Goal: Task Accomplishment & Management: Manage account settings

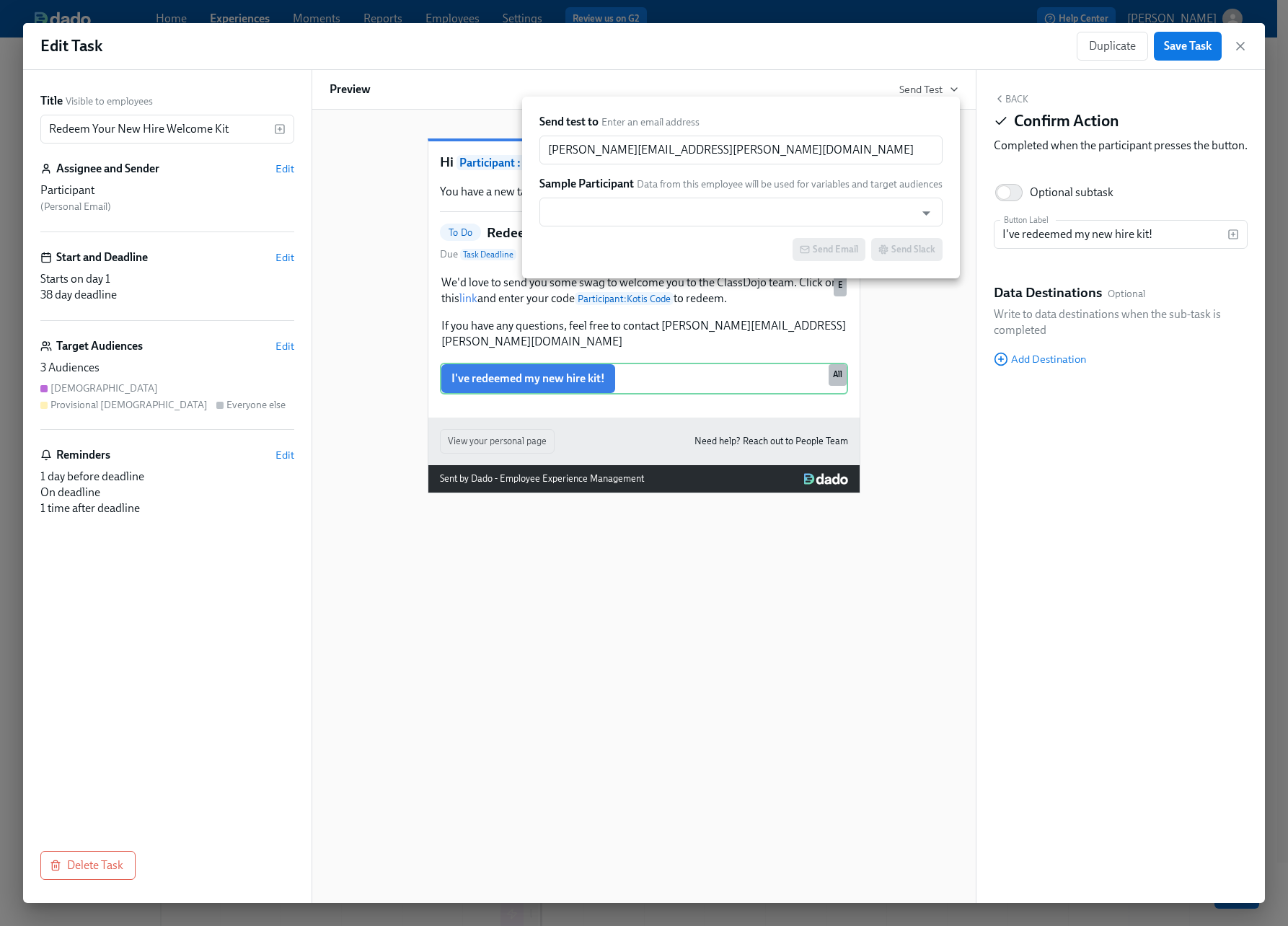
click at [1189, 55] on div at bounding box center [644, 463] width 1288 height 926
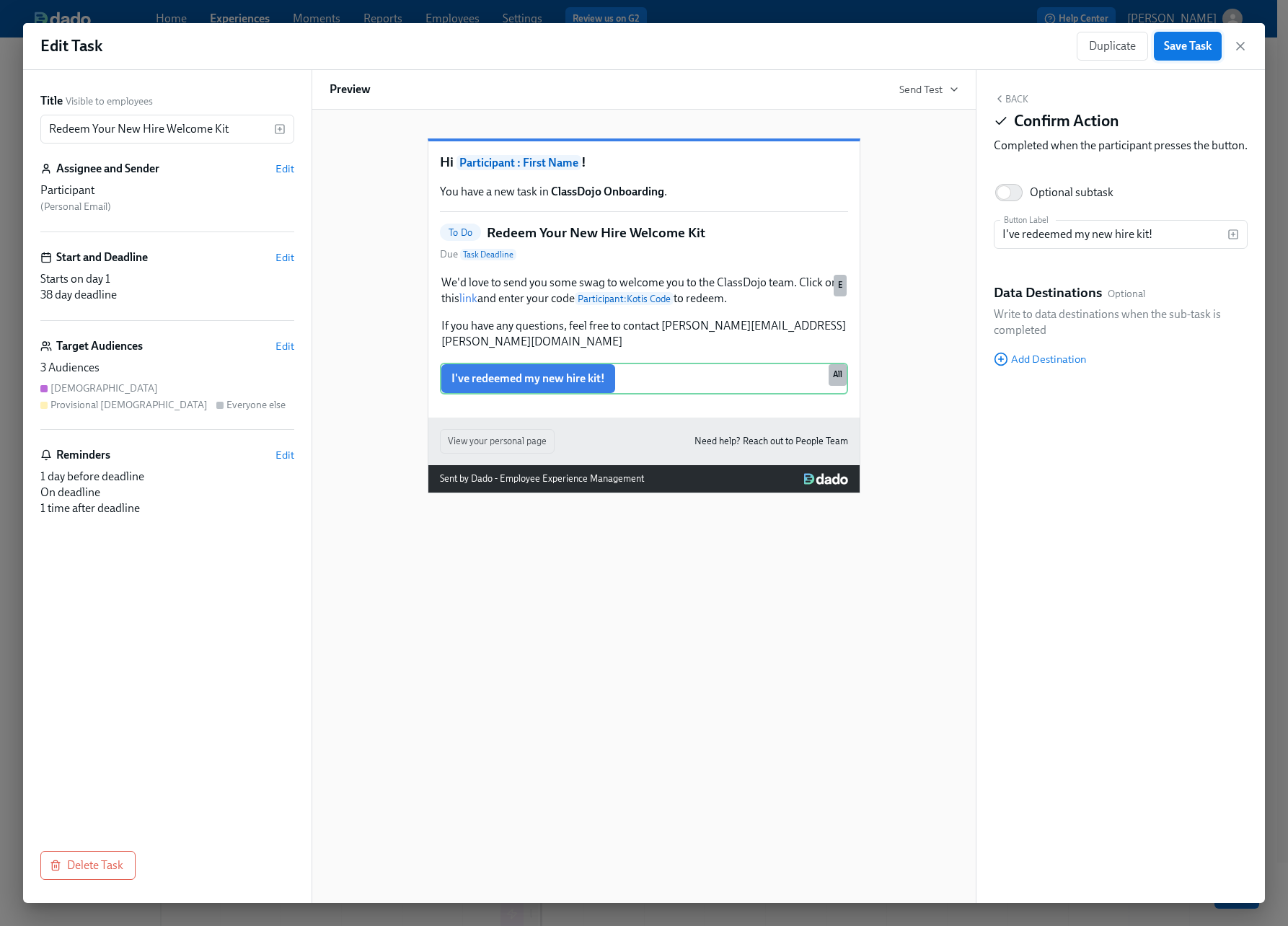
click at [1189, 50] on span "Save Task" at bounding box center [1189, 45] width 48 height 15
click at [1245, 46] on icon "button" at bounding box center [1241, 45] width 15 height 15
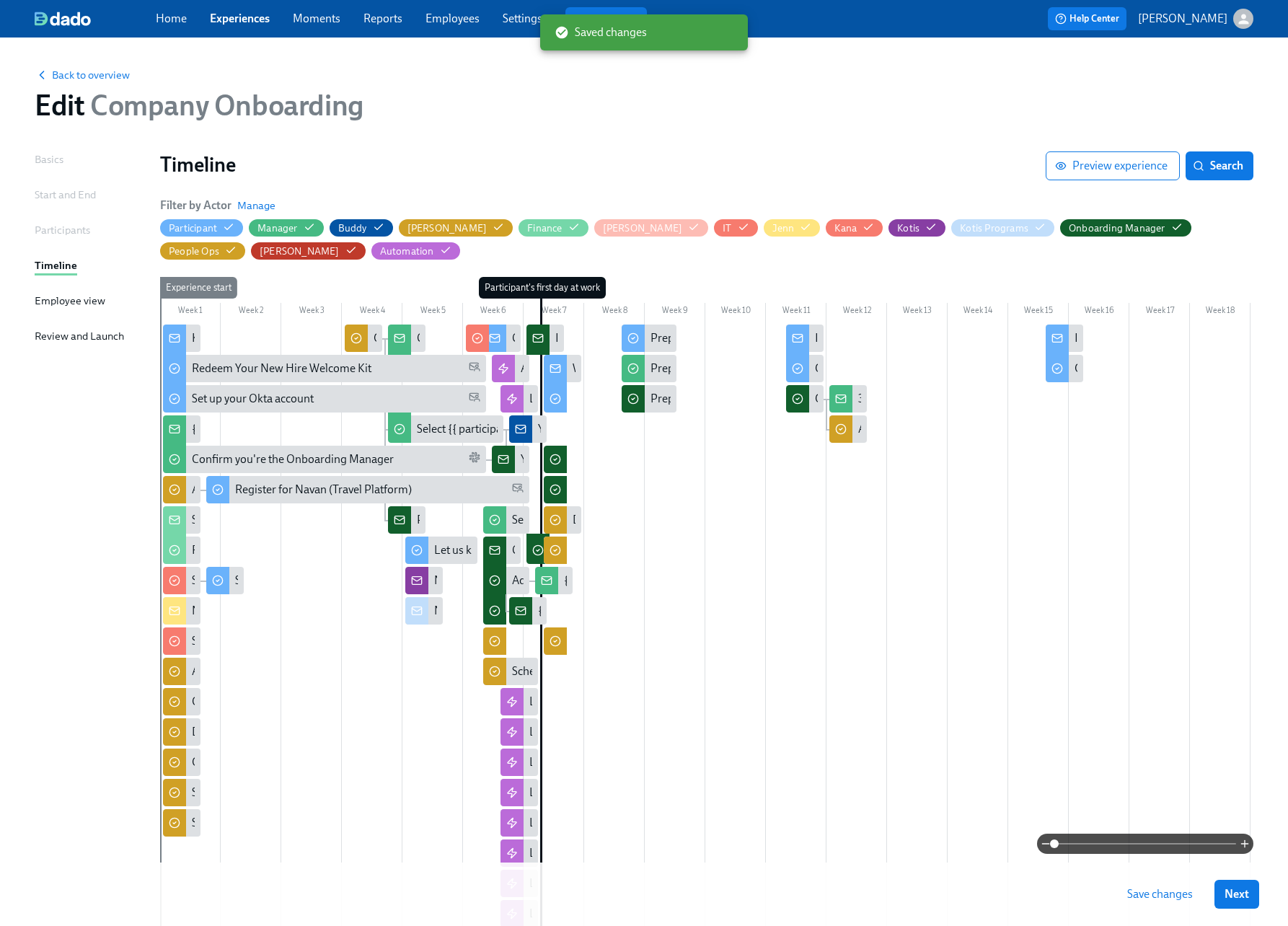
click at [1147, 889] on span "Save changes" at bounding box center [1160, 894] width 66 height 15
click at [762, 150] on div "Back to overview Edit Company Onboarding Basics Start and End Participants Time…" at bounding box center [644, 574] width 1219 height 1037
click at [123, 79] on span "Back to overview" at bounding box center [81, 75] width 95 height 15
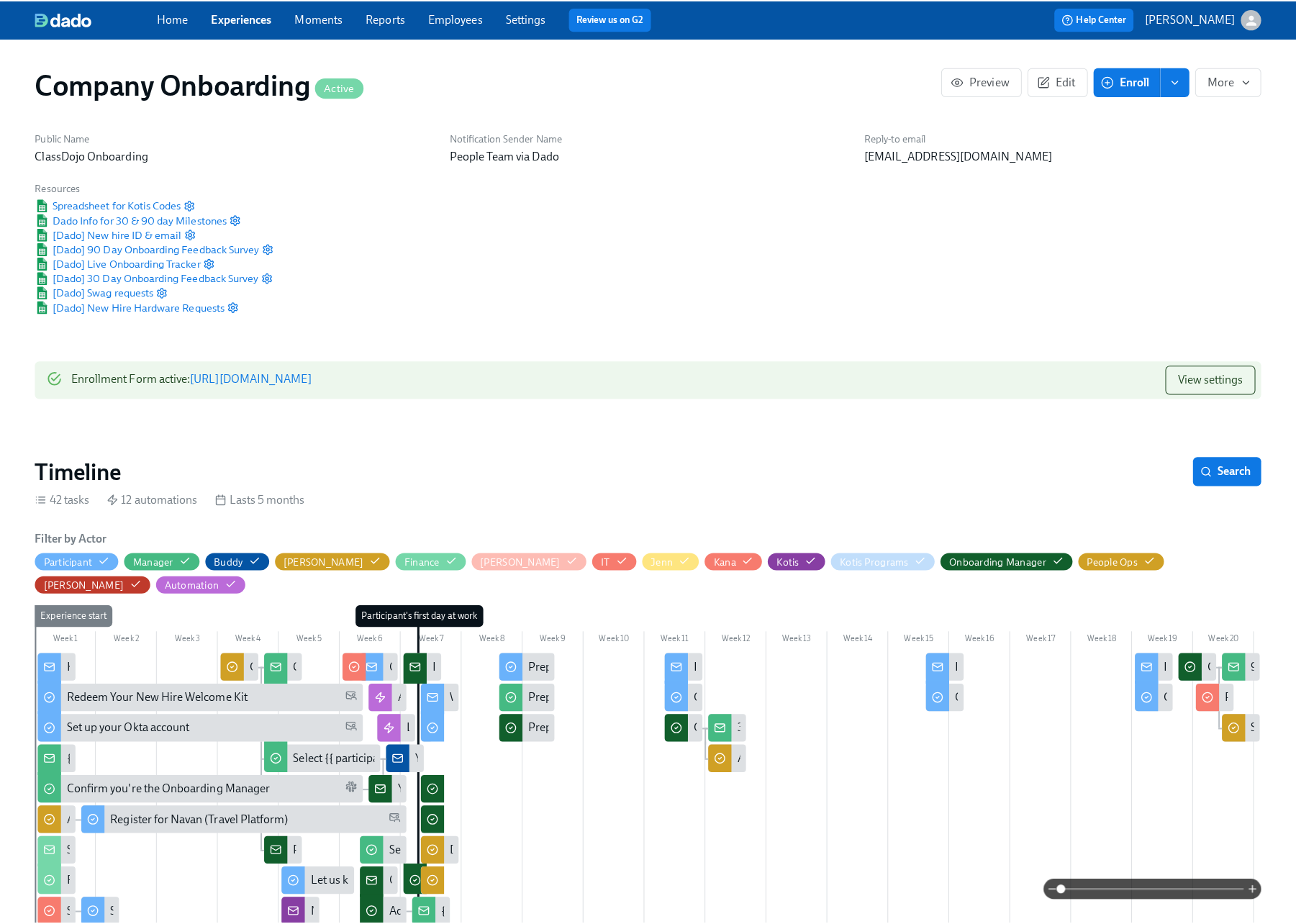
scroll to position [0, 20689]
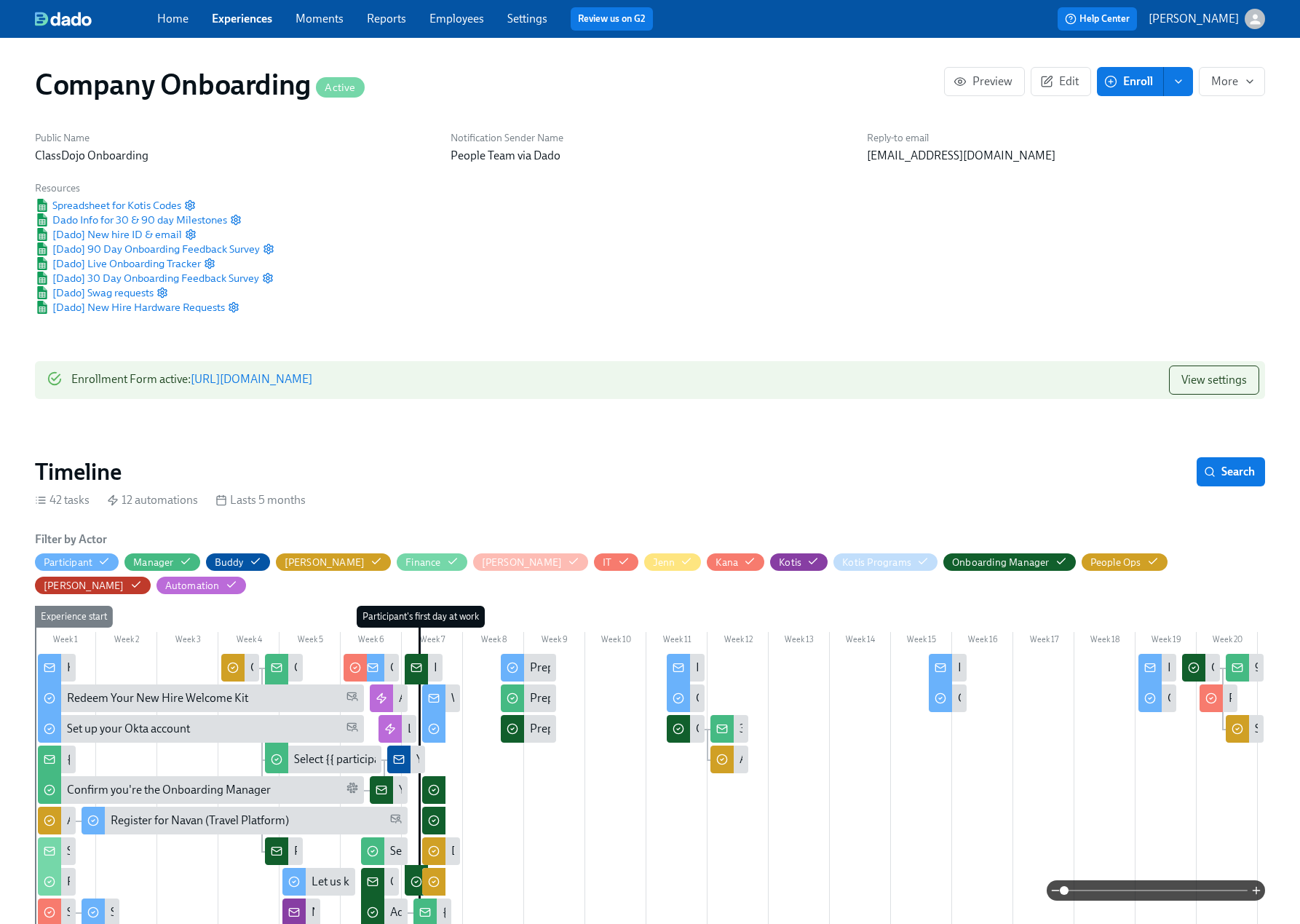
click at [1130, 87] on span "Enroll" at bounding box center [1130, 81] width 46 height 15
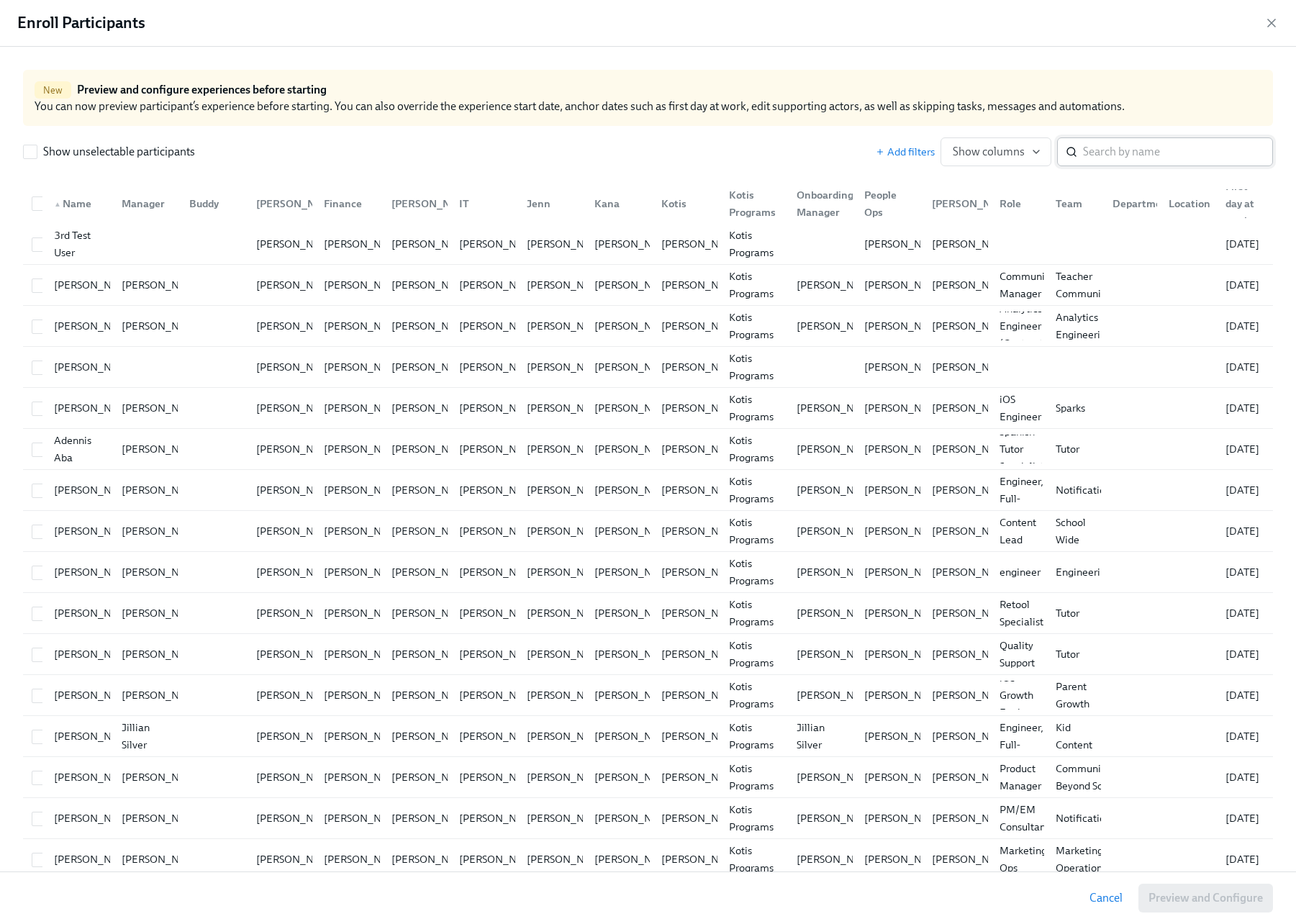
click at [1117, 149] on input "search" at bounding box center [1178, 152] width 190 height 29
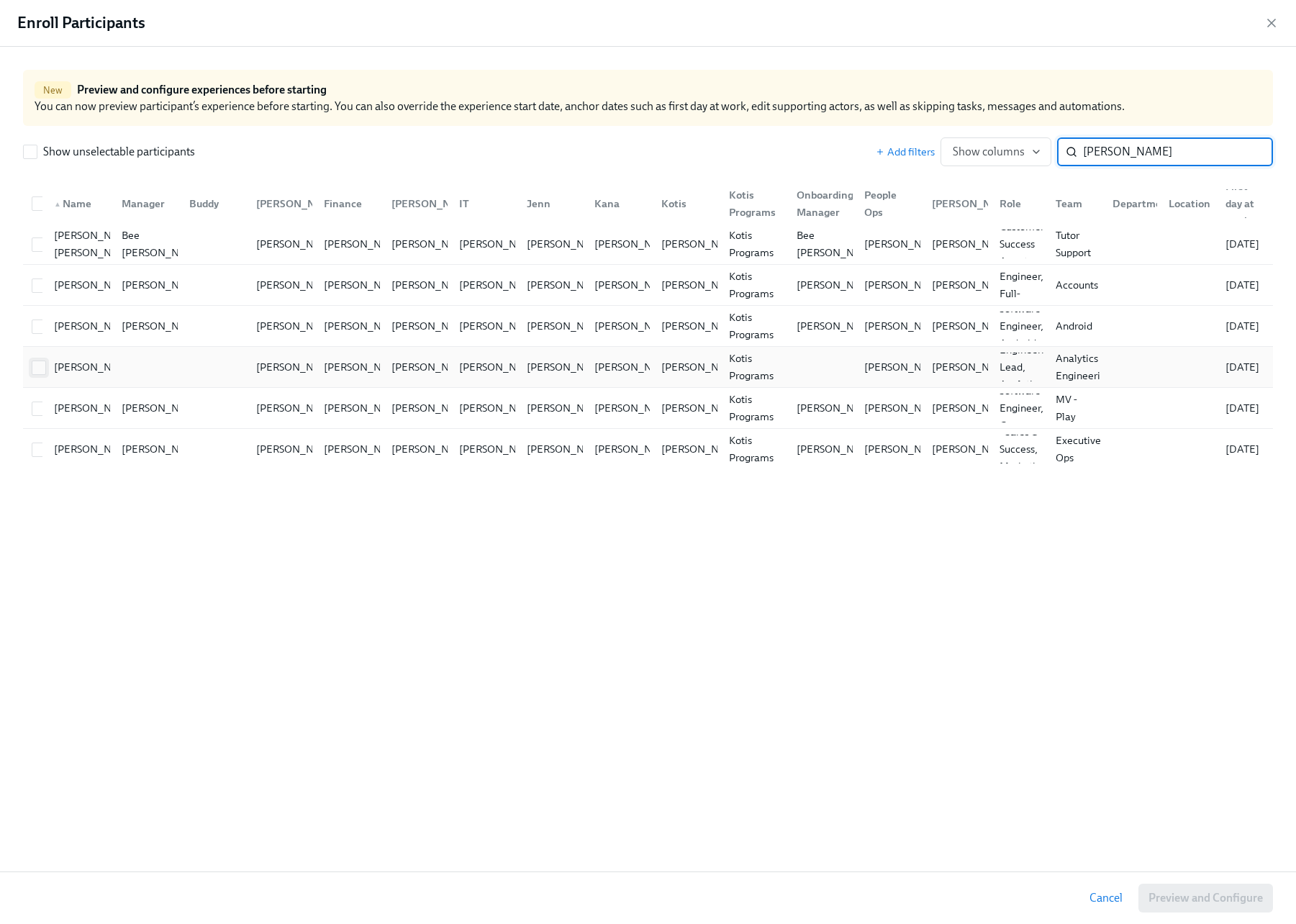
type input "john"
click at [42, 367] on input "checkbox" at bounding box center [38, 367] width 13 height 13
checkbox input "true"
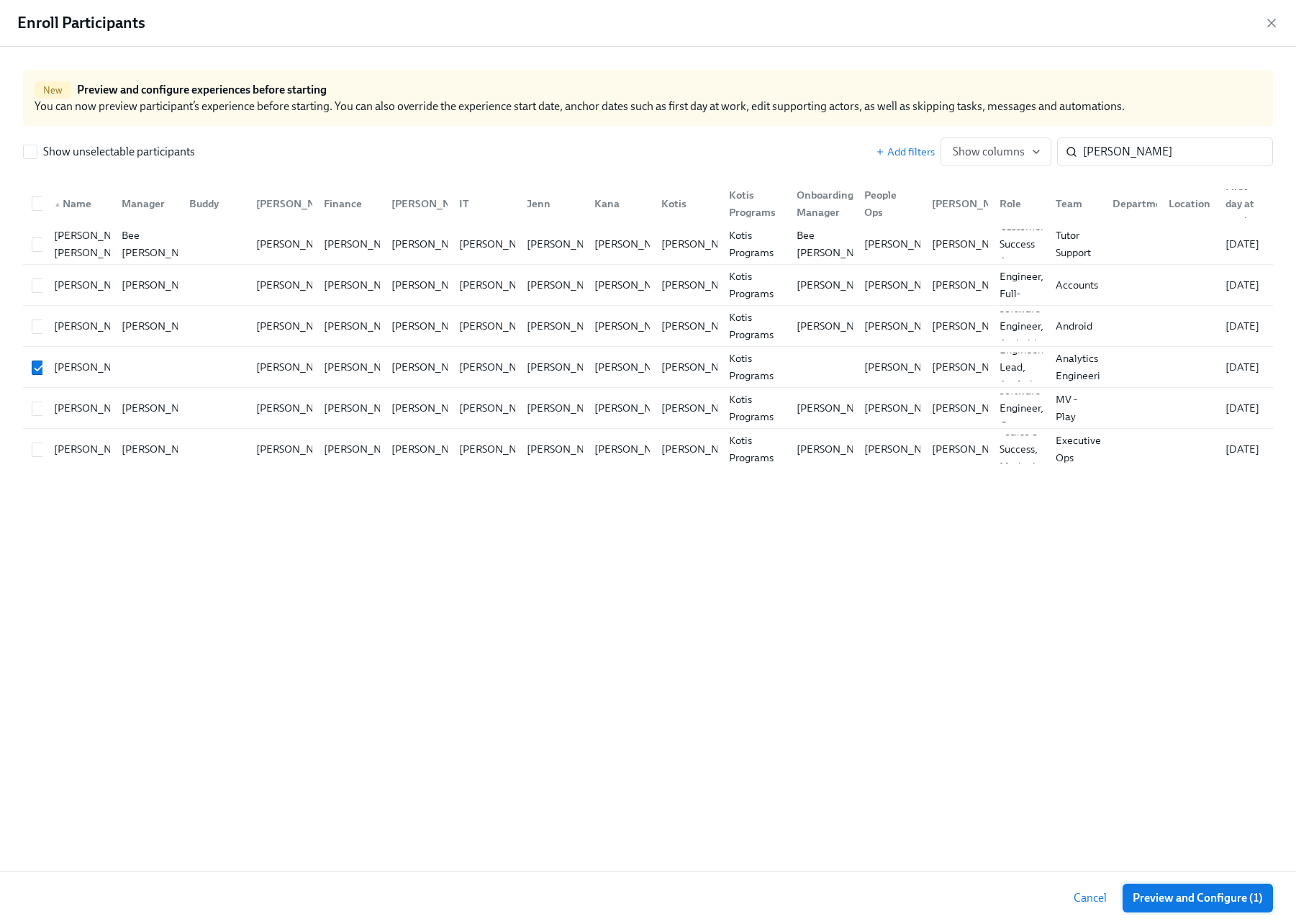
click at [1156, 891] on span "Preview and Configure (1)" at bounding box center [1198, 897] width 130 height 15
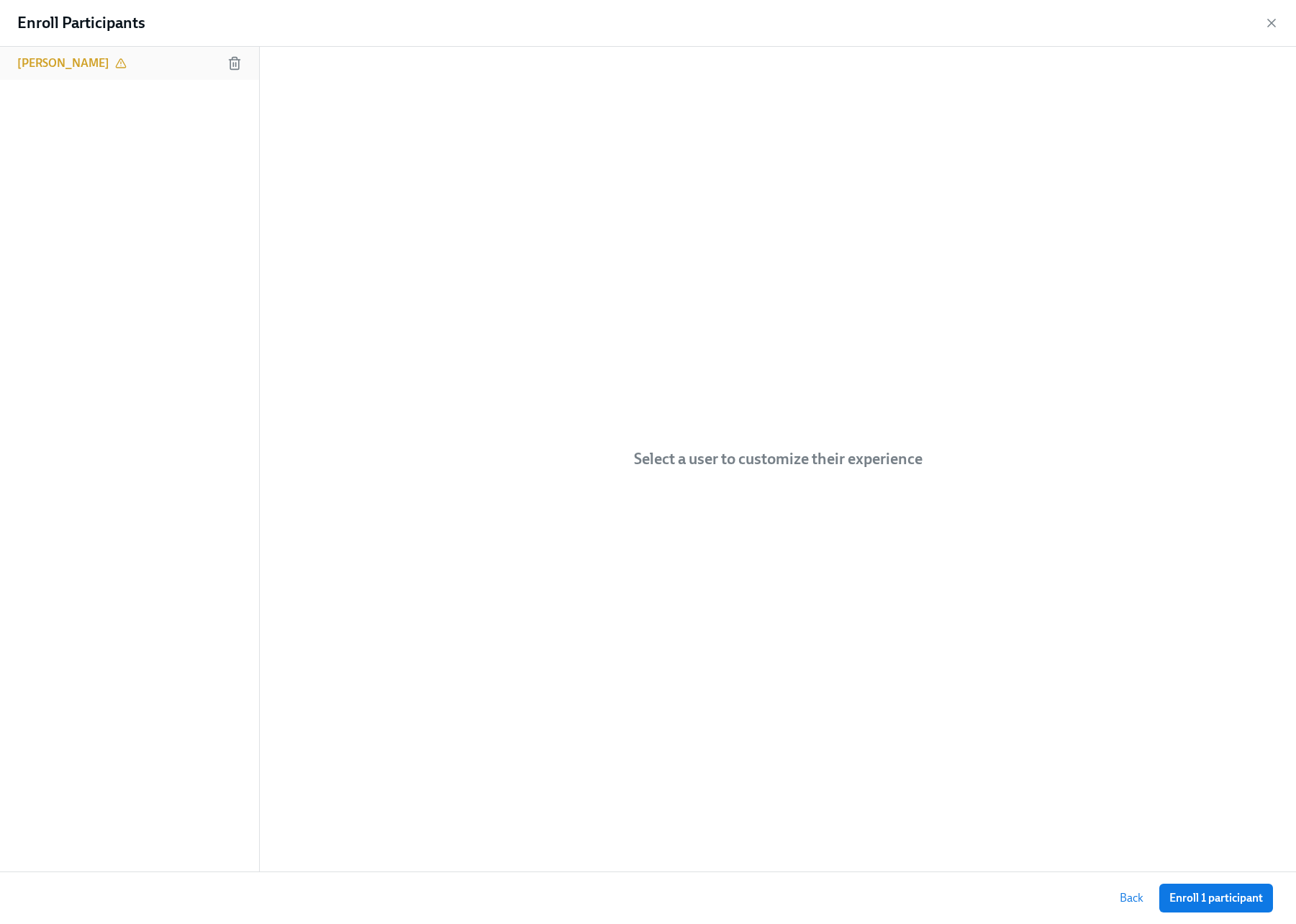
click at [29, 63] on h6 "John Welch" at bounding box center [63, 63] width 92 height 16
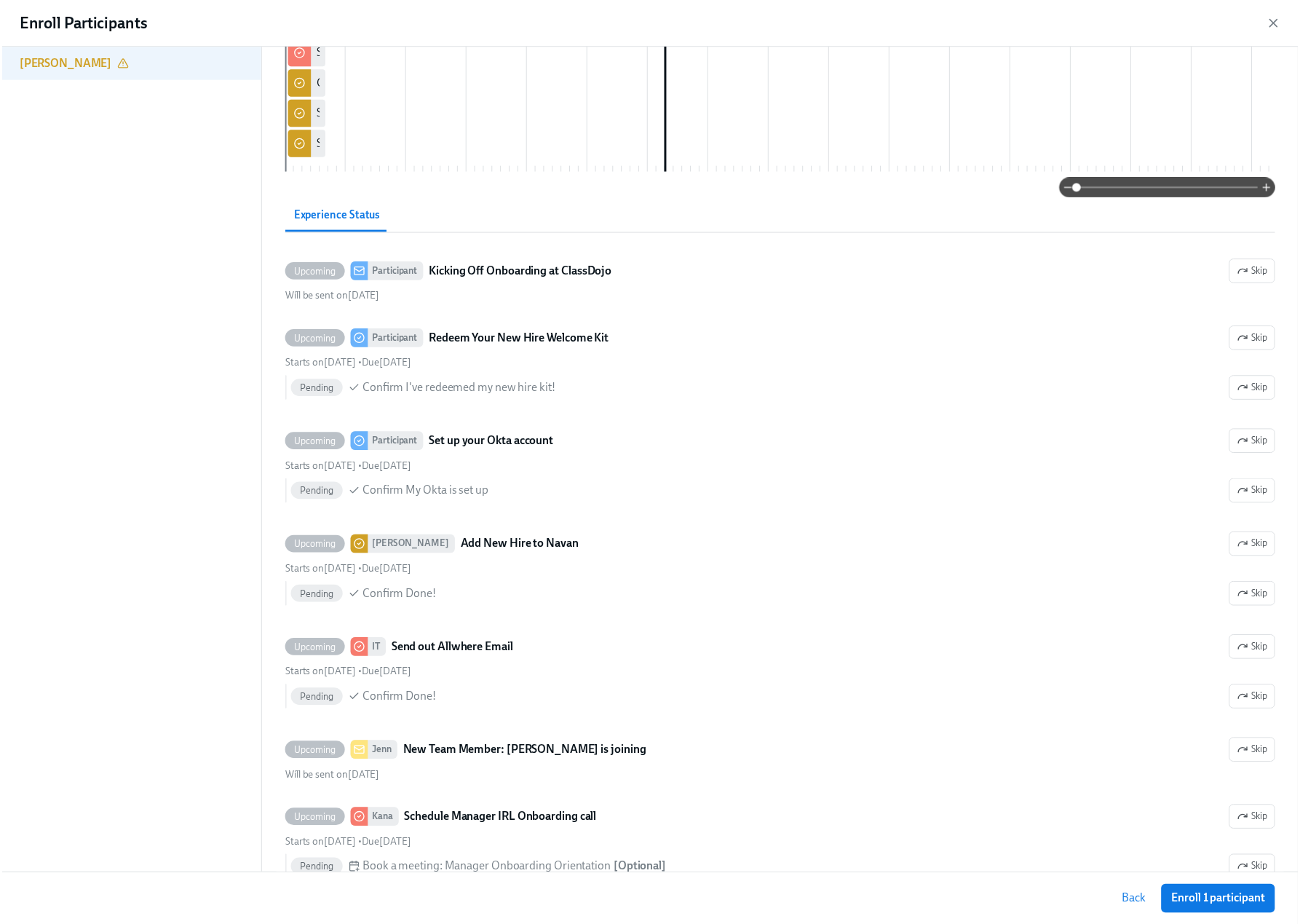
scroll to position [0, 0]
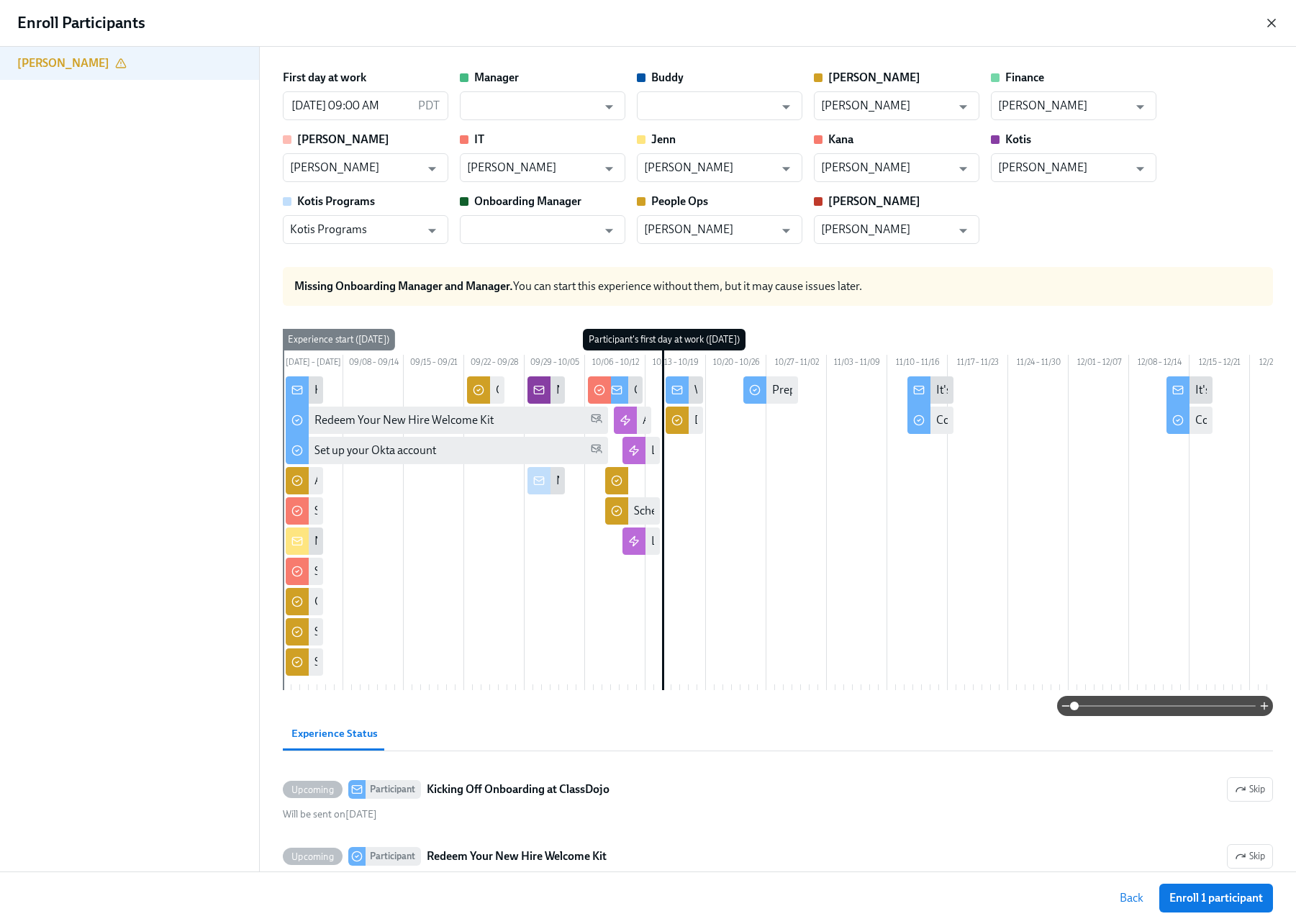
click at [1274, 21] on icon "button" at bounding box center [1271, 23] width 15 height 15
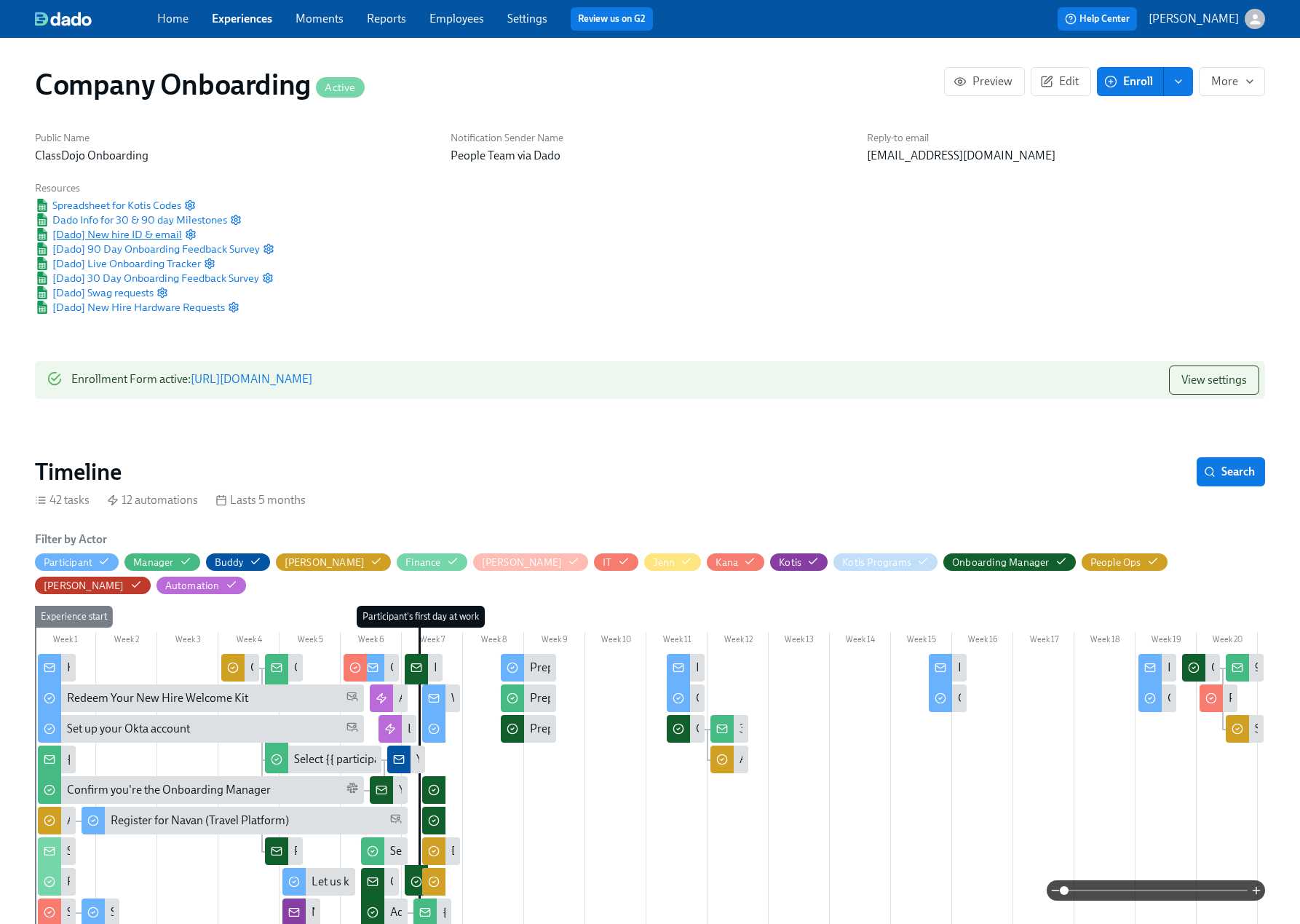
click at [113, 232] on span "[Dado] New hire ID & email" at bounding box center [108, 234] width 147 height 15
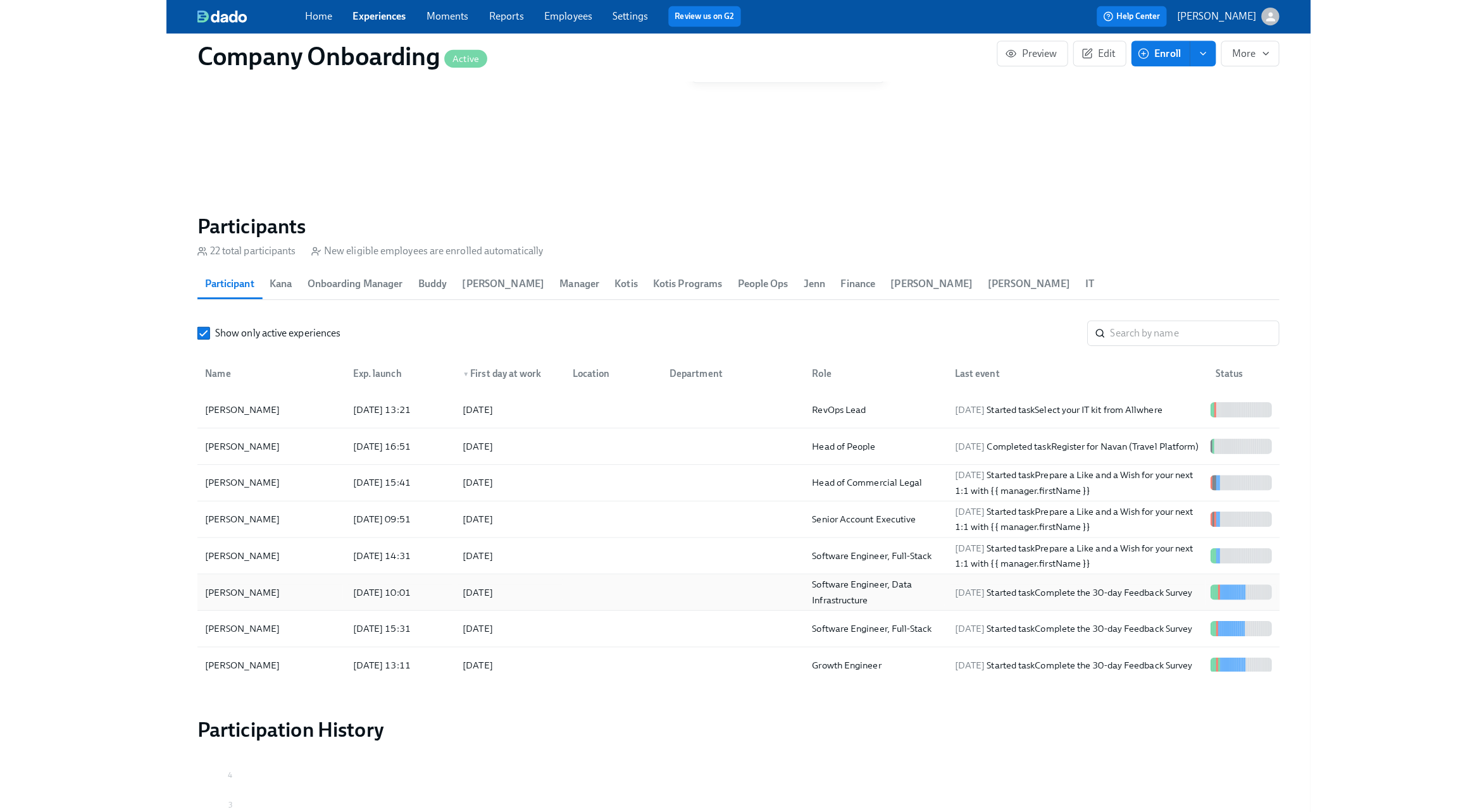
scroll to position [1336, 0]
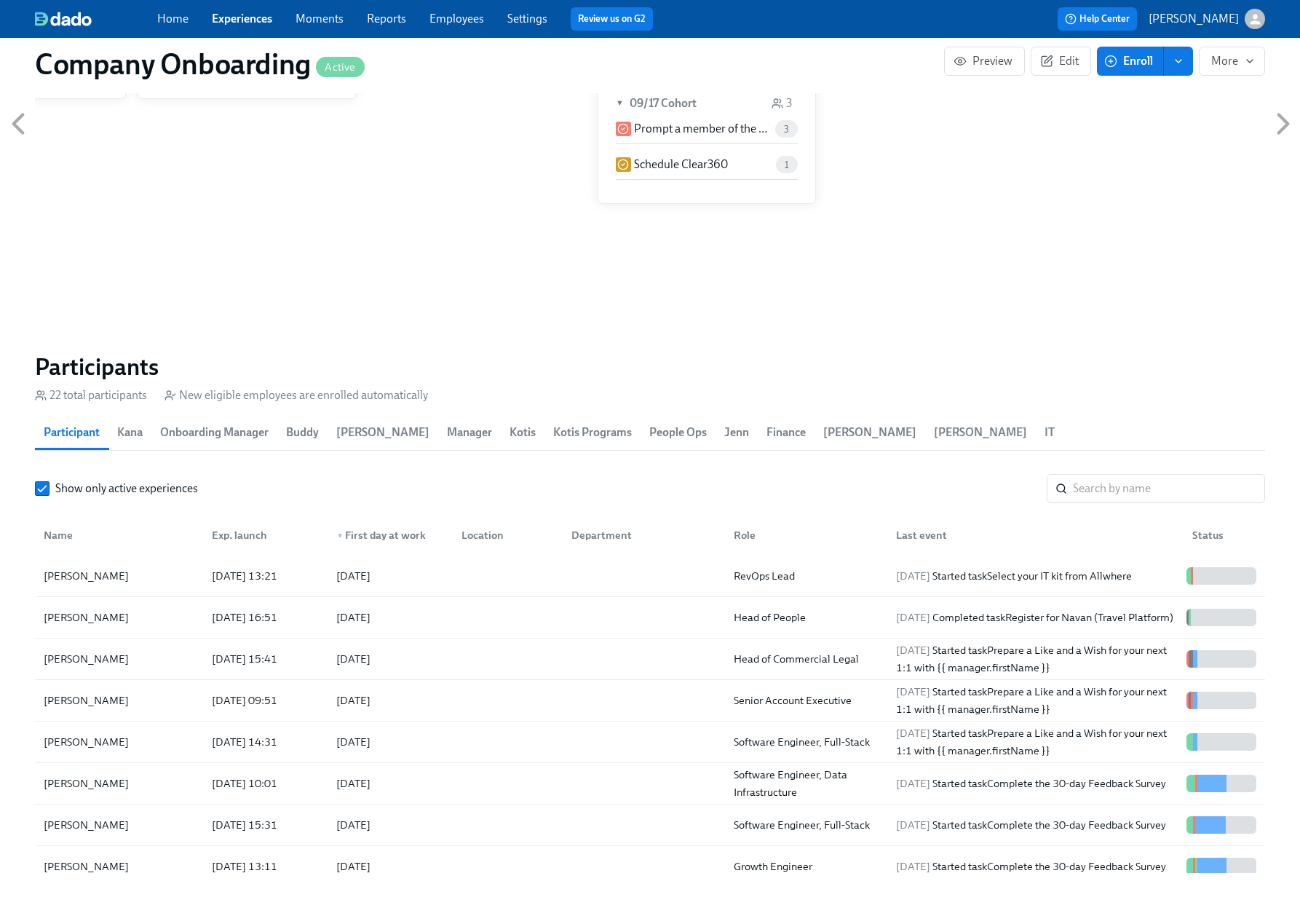
click at [1136, 67] on span "Enroll" at bounding box center [1130, 61] width 46 height 15
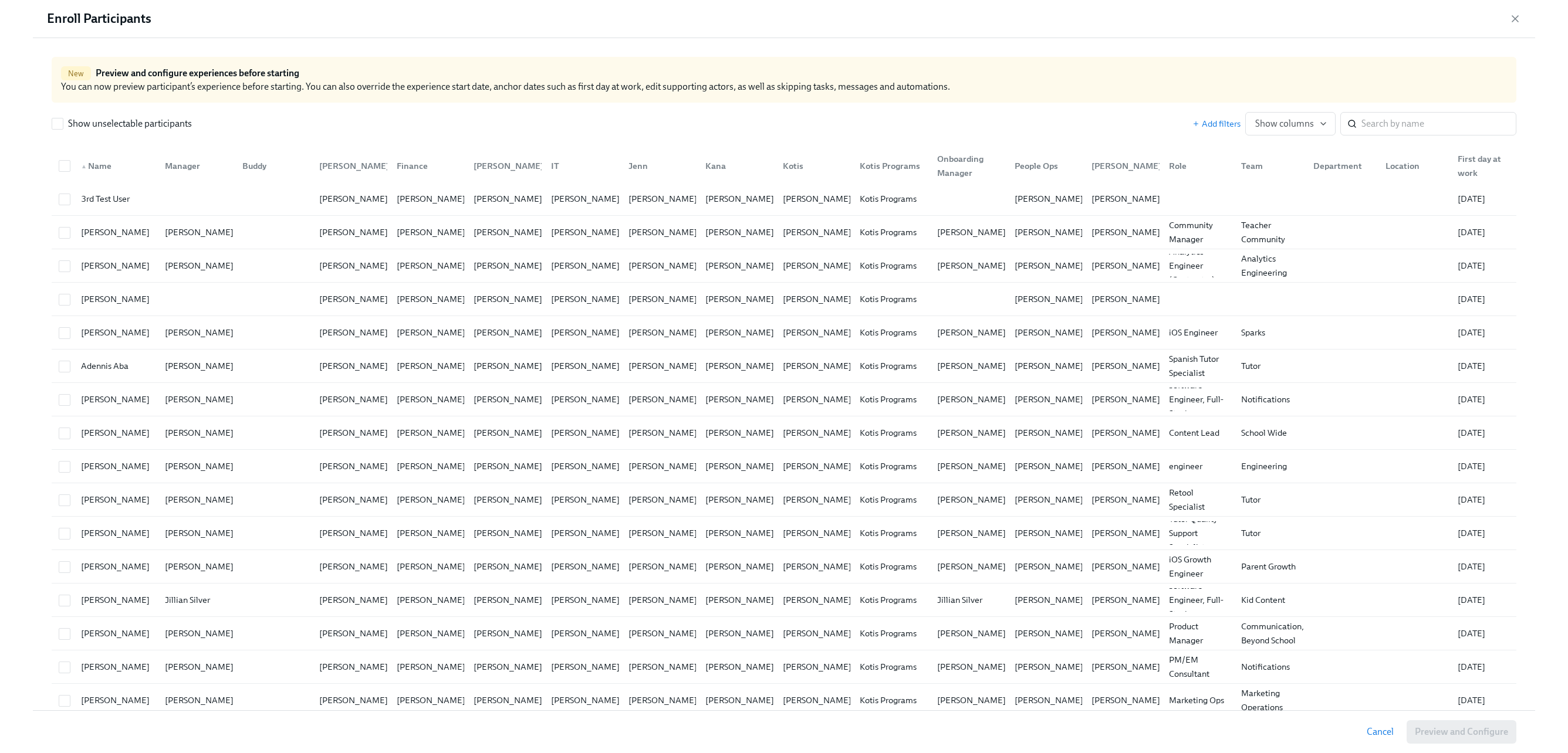
scroll to position [0, 22037]
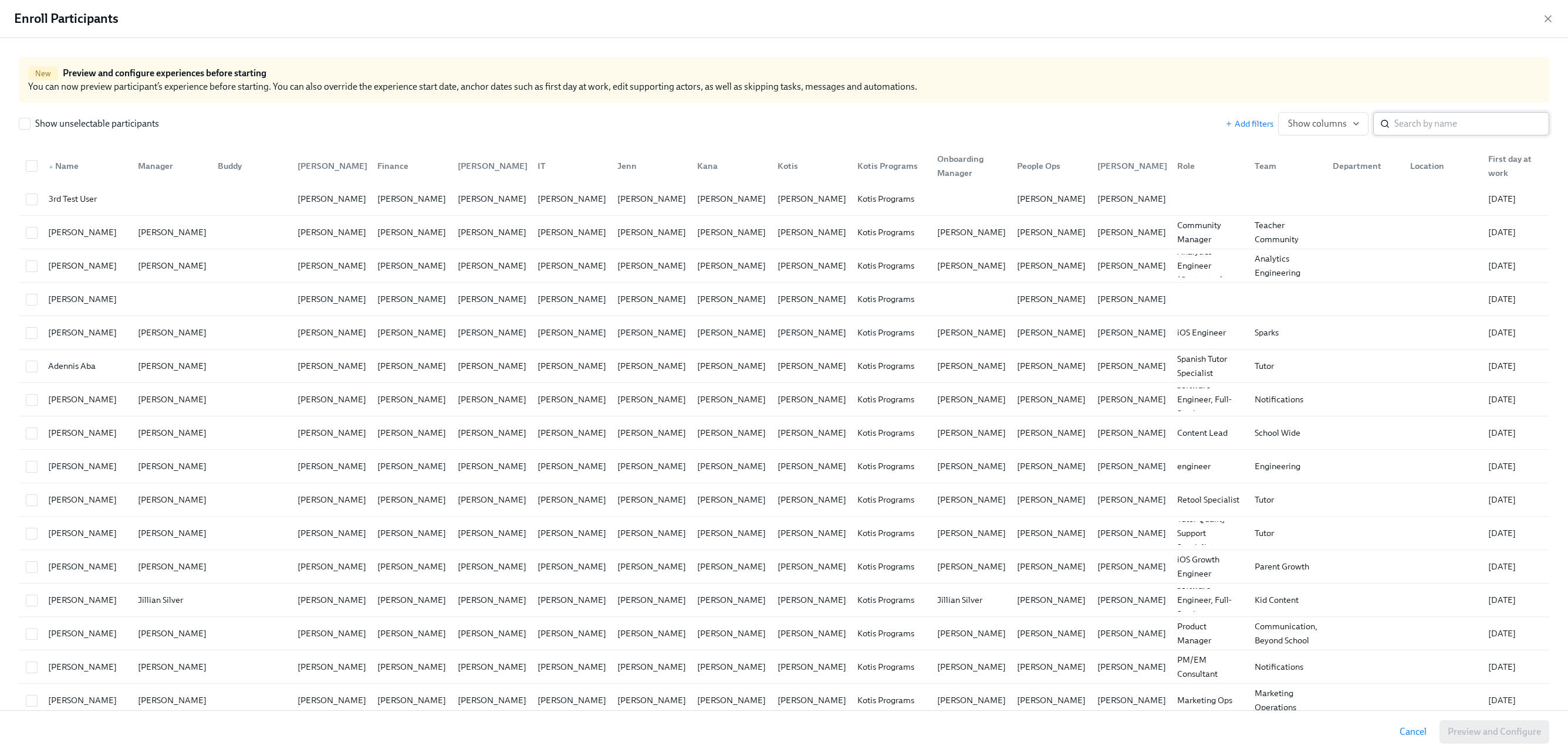
click at [1048, 124] on input "search" at bounding box center [1472, 124] width 155 height 24
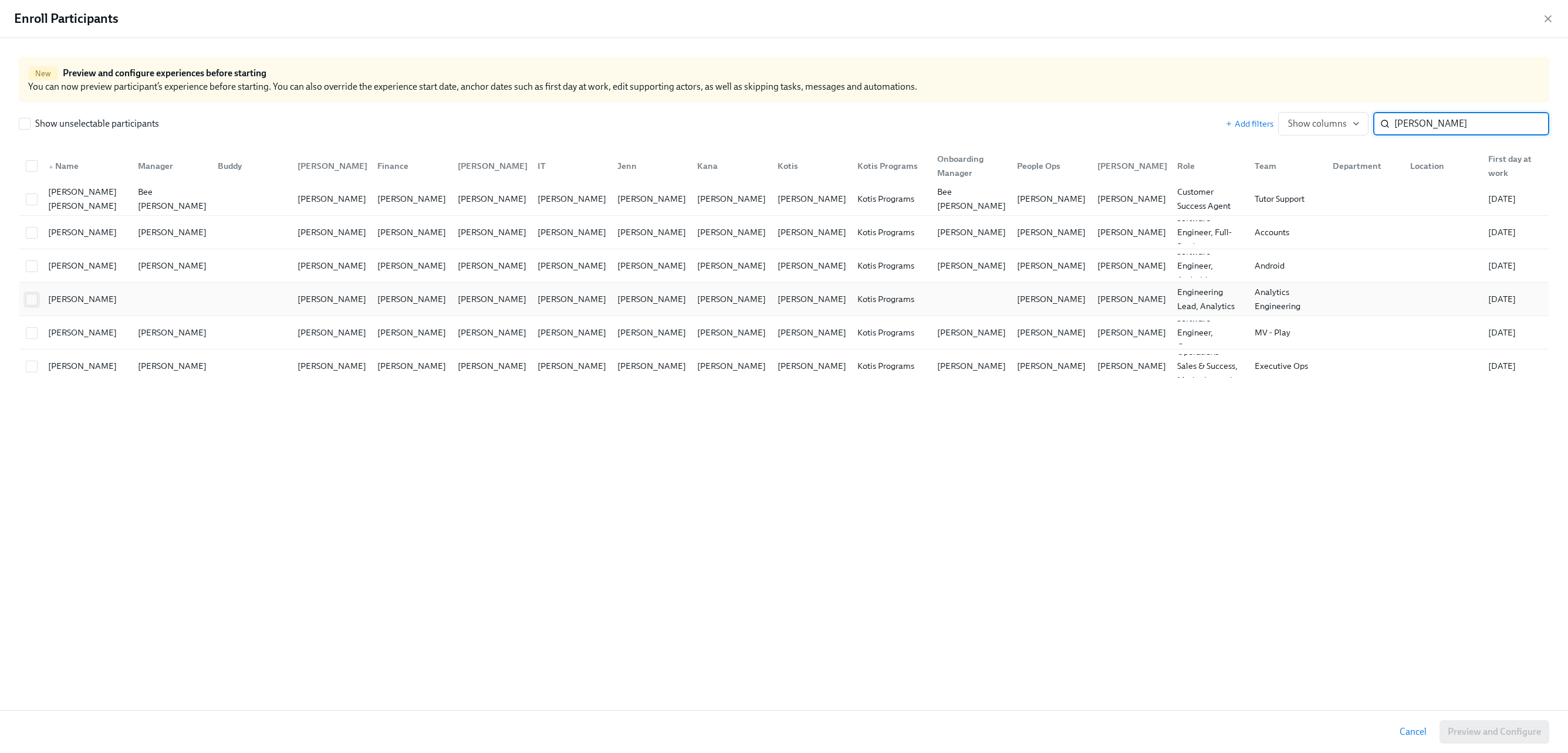
type input "john"
click at [31, 302] on input "checkbox" at bounding box center [31, 299] width 10 height 10
checkbox input "true"
click at [1048, 729] on span "Preview and Configure (1)" at bounding box center [1488, 731] width 106 height 12
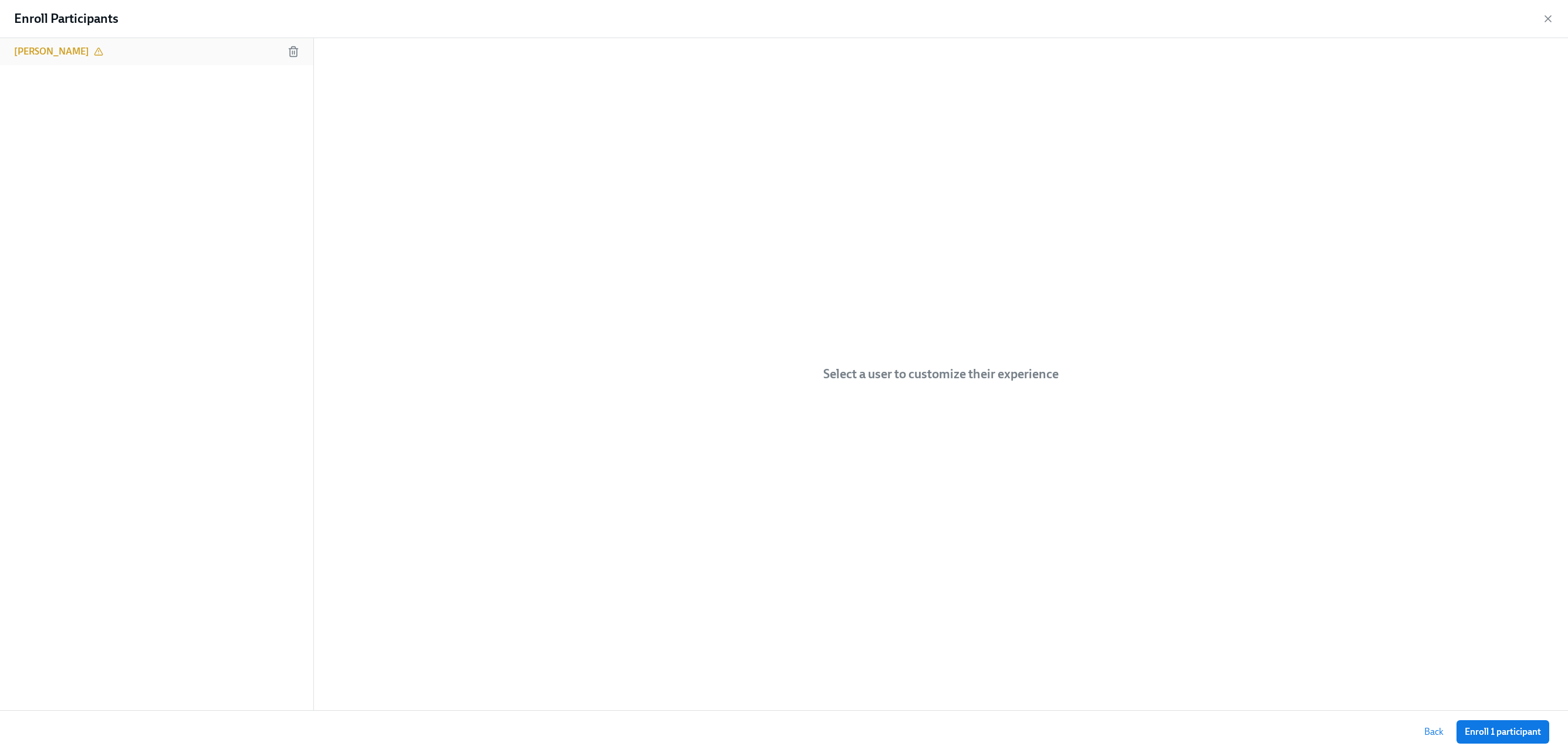
click at [39, 56] on h6 "John Welch" at bounding box center [52, 52] width 75 height 13
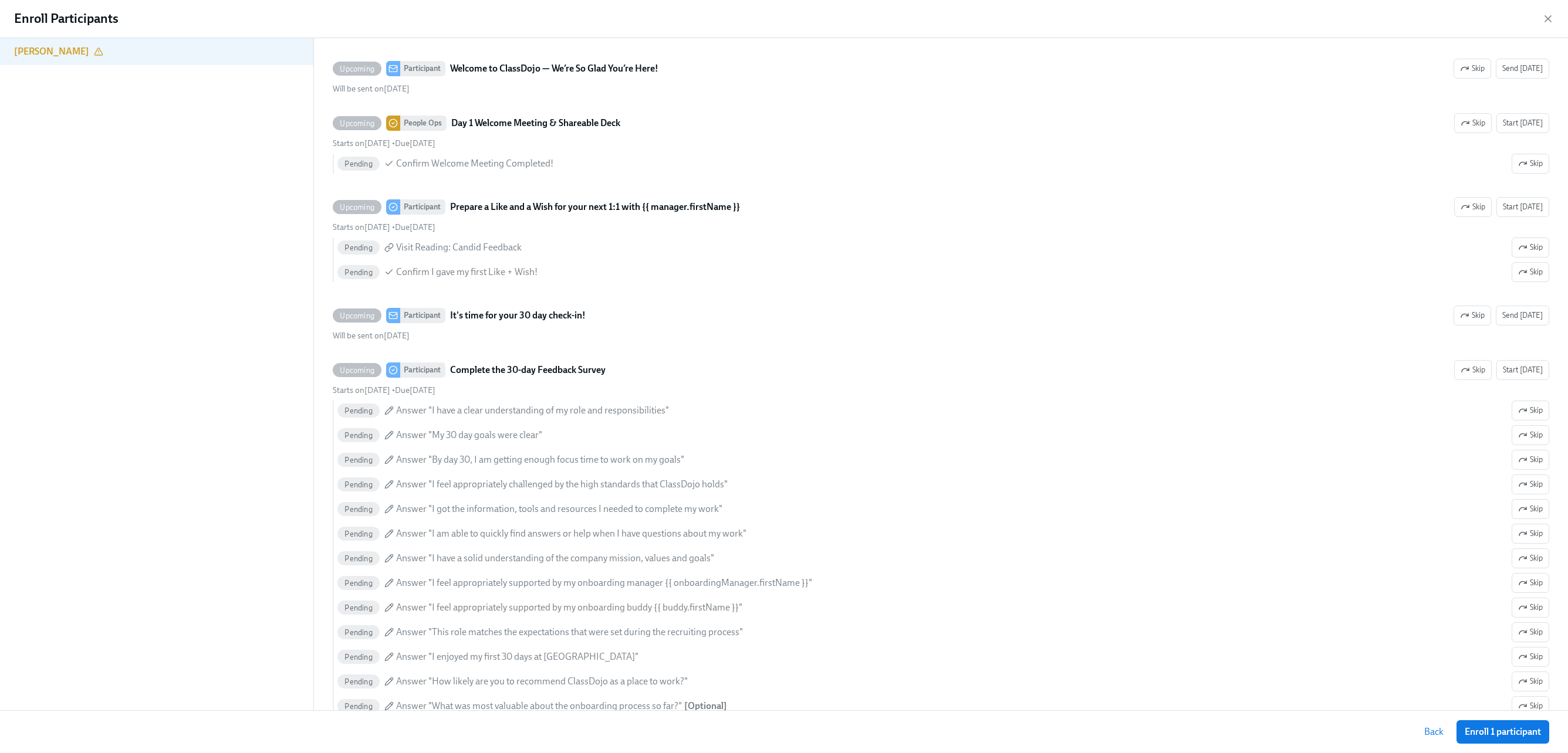
scroll to position [3078, 0]
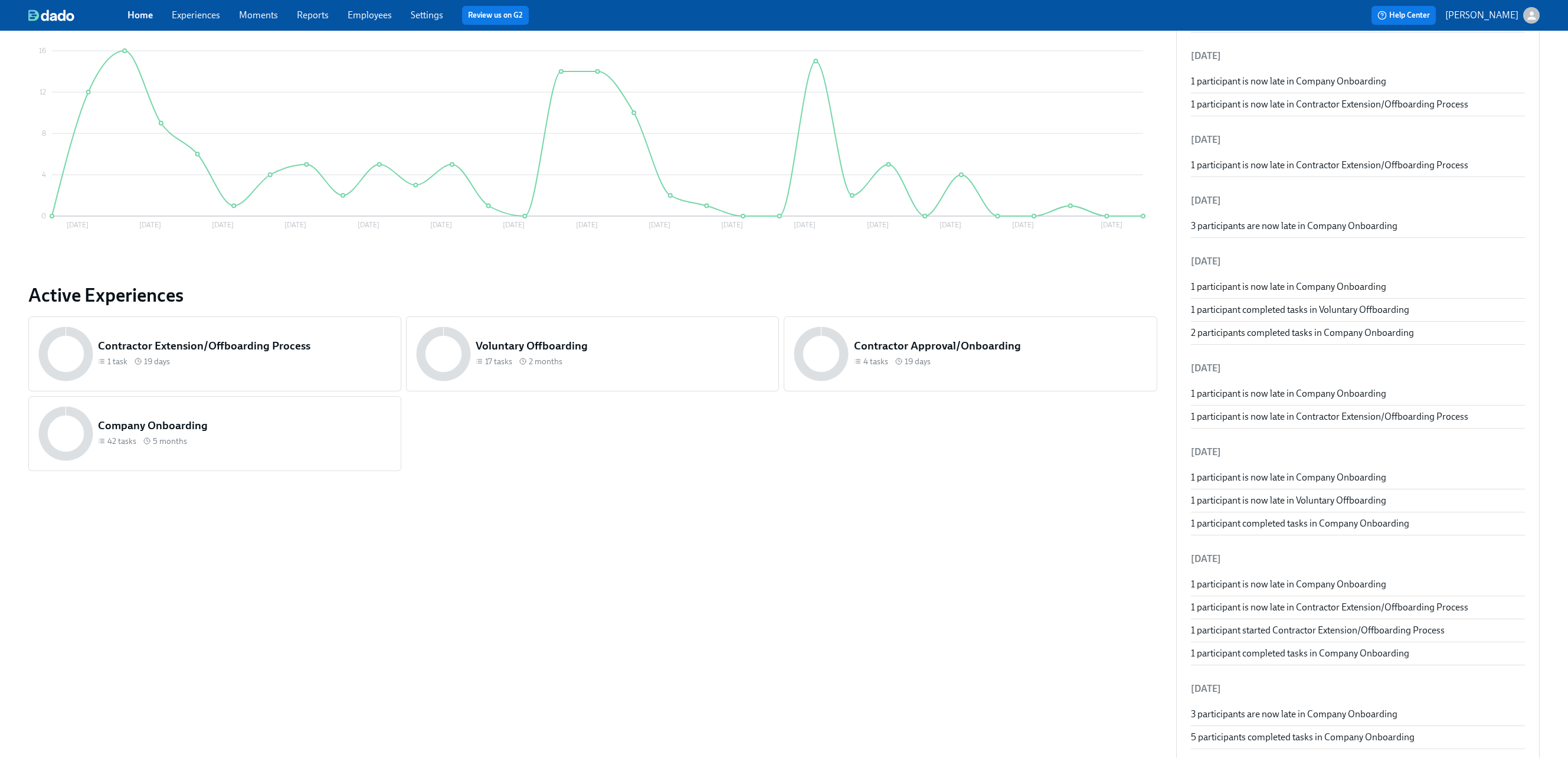
scroll to position [240, 0]
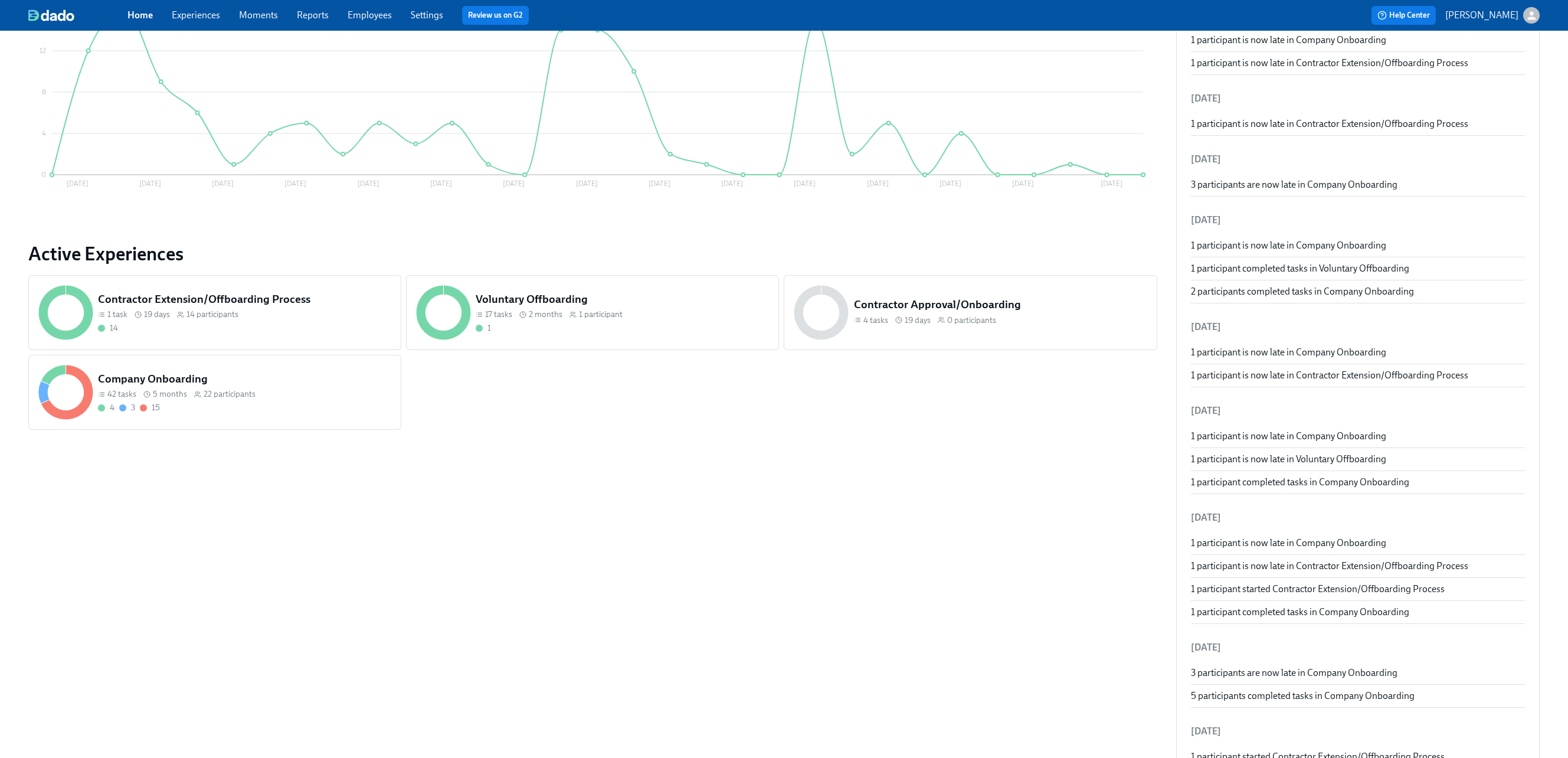
click at [282, 423] on div "Company Onboarding 42 tasks 5 months 22 participants 4 3 15" at bounding box center [215, 392] width 373 height 75
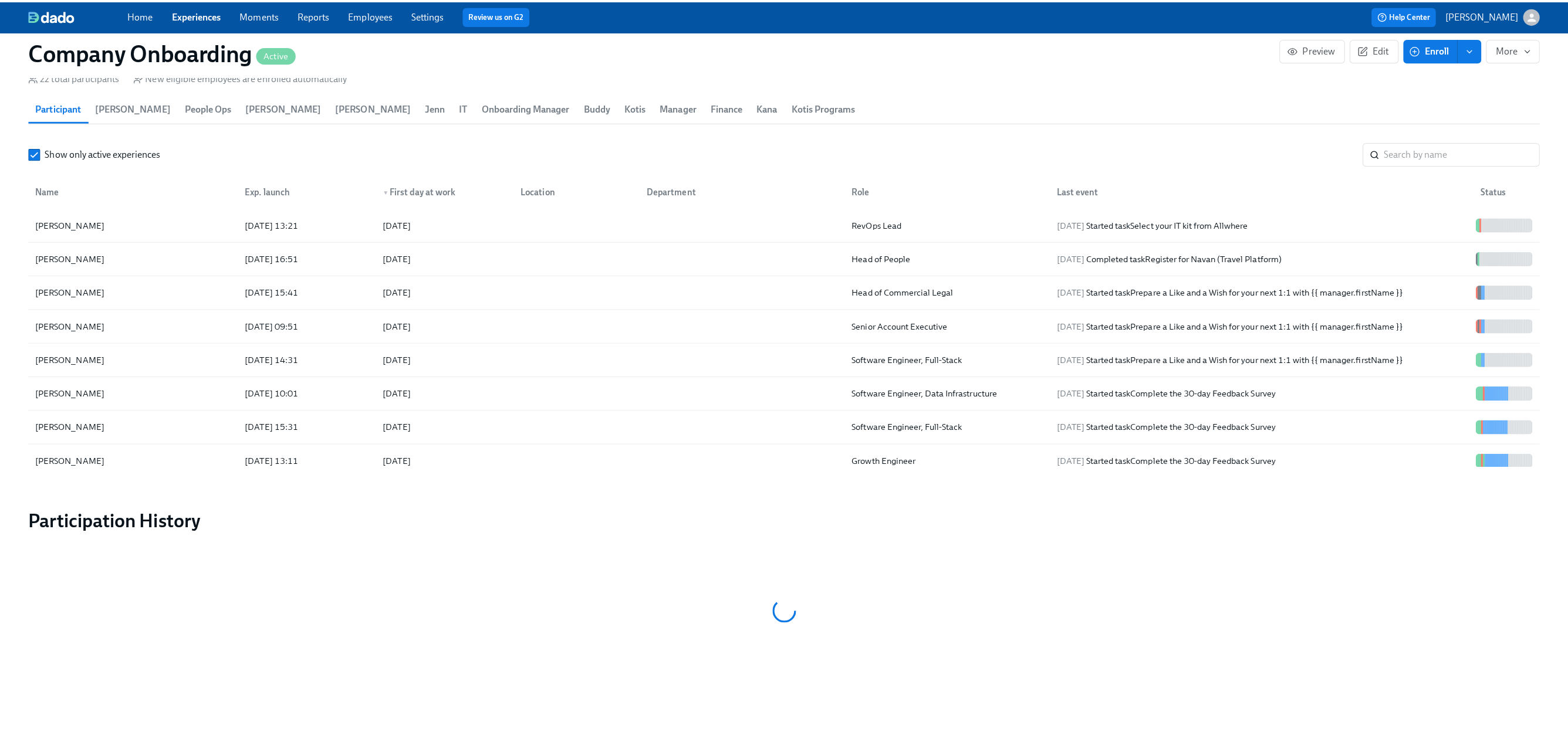
scroll to position [0, 16869]
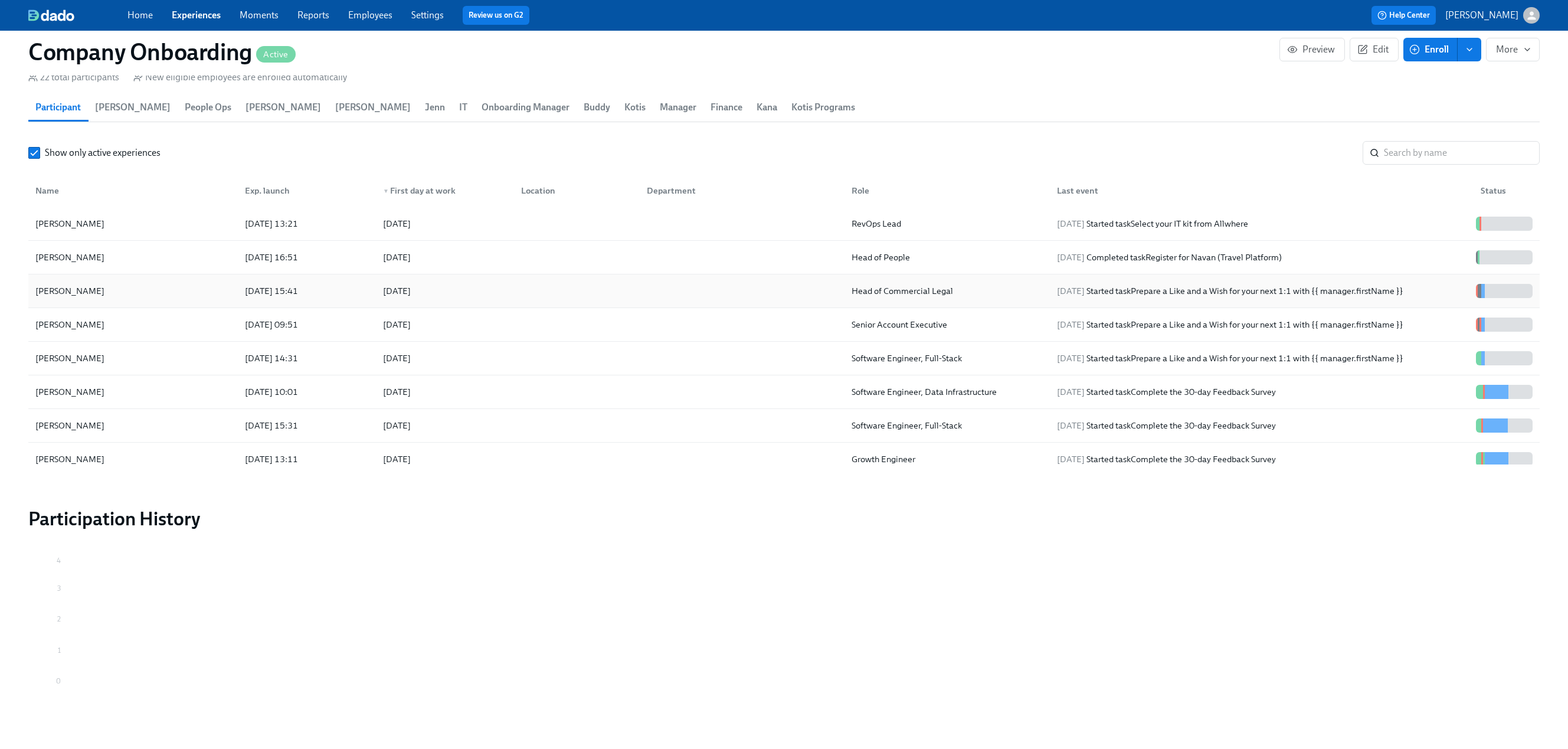
click at [523, 289] on div at bounding box center [575, 291] width 126 height 24
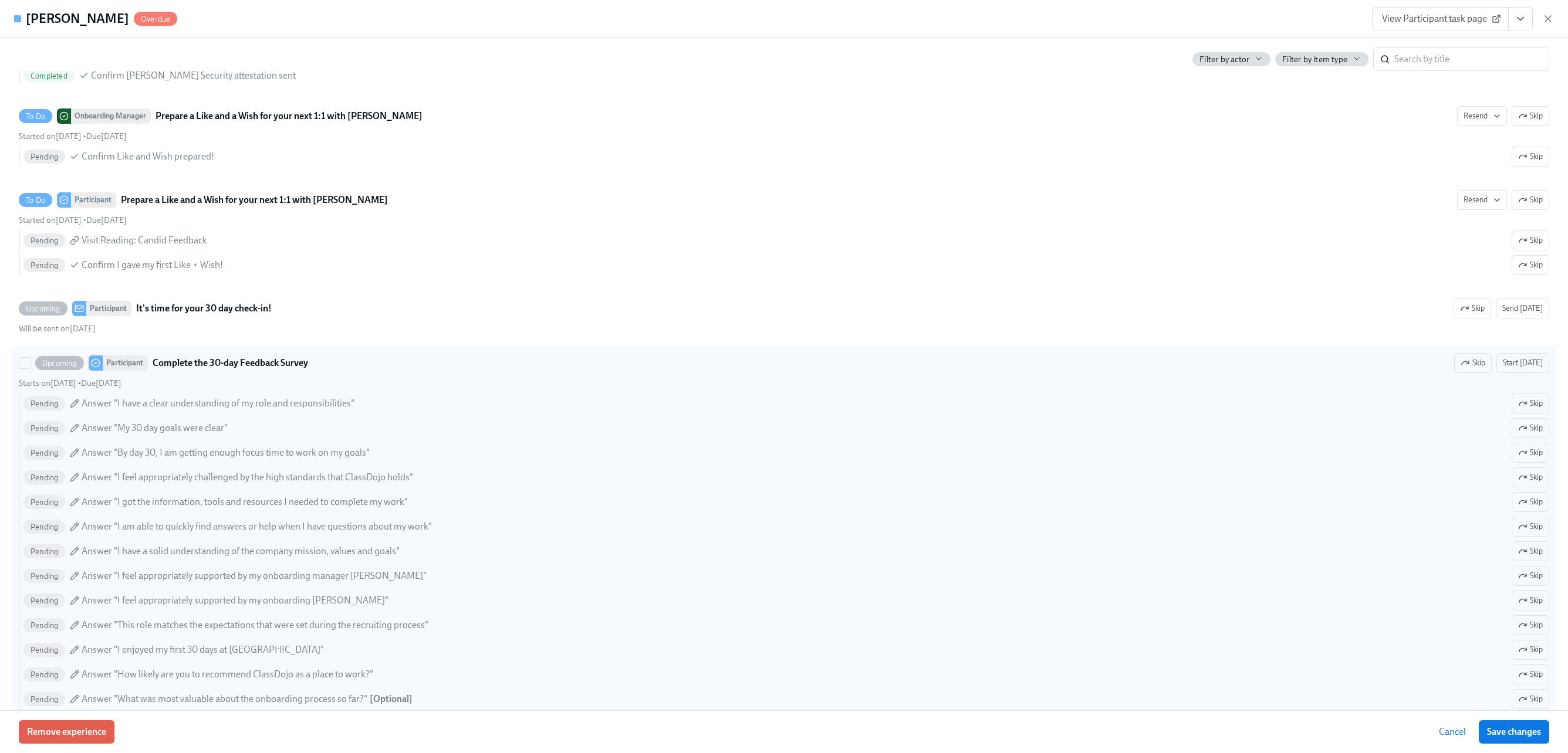
scroll to position [3684, 0]
click at [642, 380] on div "Starts on October 15th • Due October 20th" at bounding box center [784, 383] width 1530 height 11
click at [30, 367] on input "Upcoming Participant Complete the 30-day Feedback Survey Skip Start today Start…" at bounding box center [24, 362] width 10 height 10
checkbox input "true"
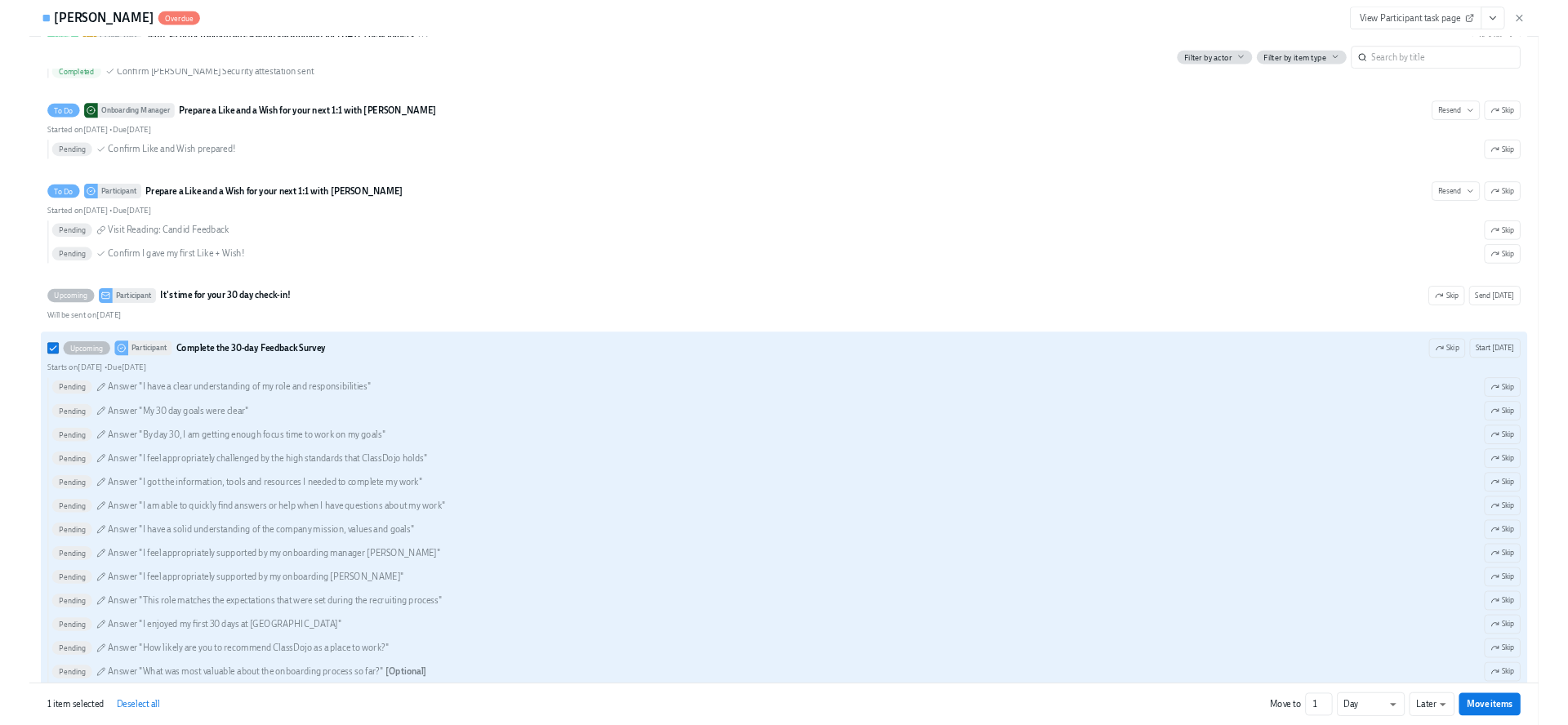
scroll to position [5380, 0]
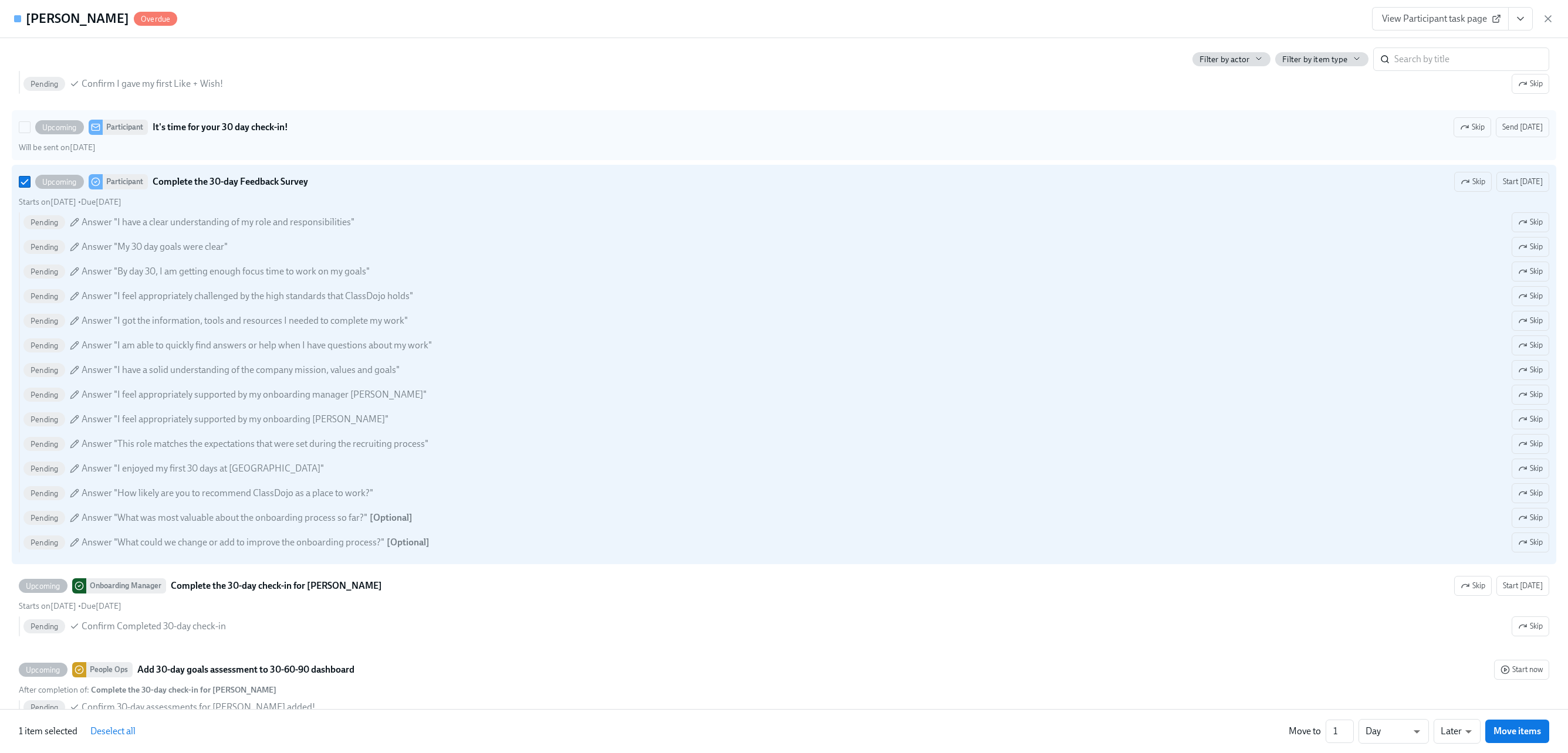
click at [456, 127] on div "Upcoming Participant It's time for your 30 day check-in! Skip Send today" at bounding box center [784, 127] width 1530 height 20
click at [30, 127] on input "Upcoming Participant It's time for your 30 day check-in! Skip Send today Will b…" at bounding box center [24, 127] width 10 height 10
checkbox input "true"
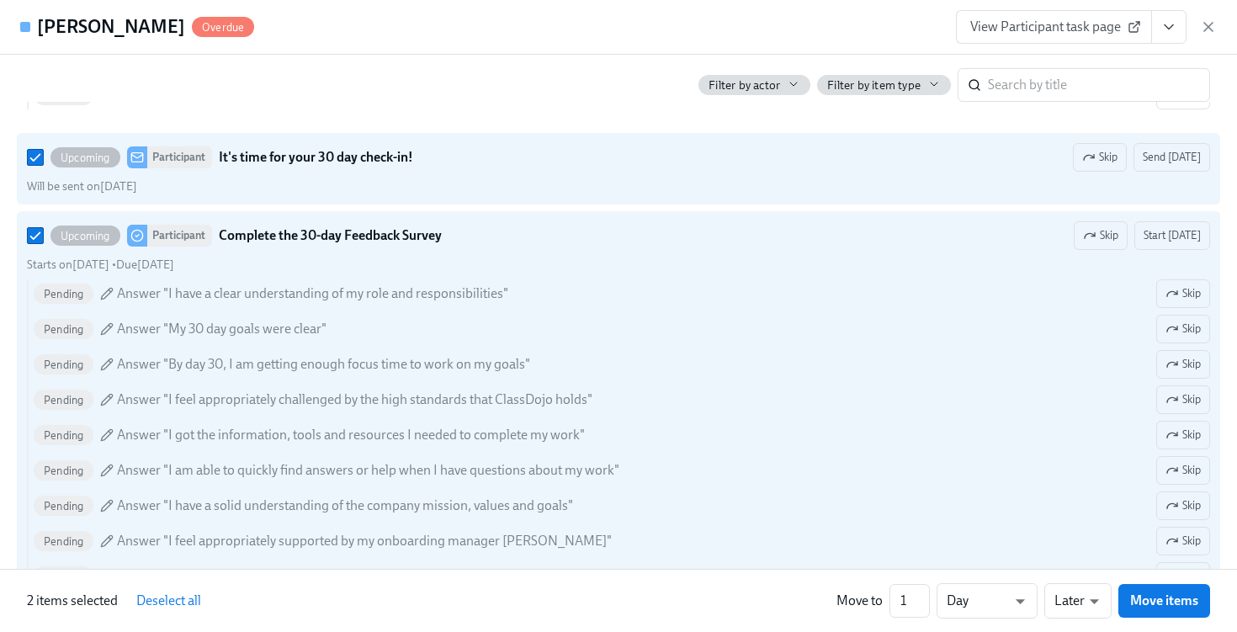
scroll to position [5568, 0]
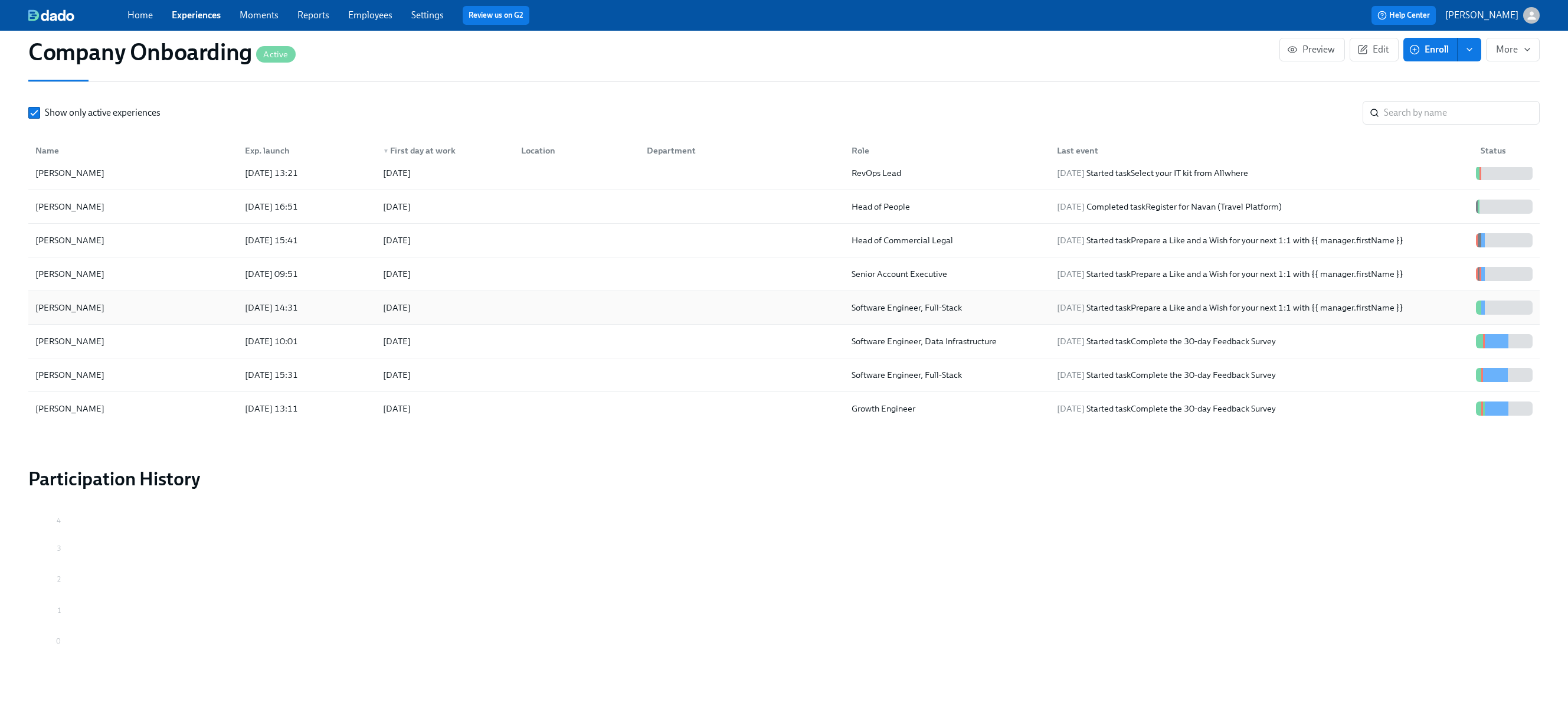
scroll to position [20, 0]
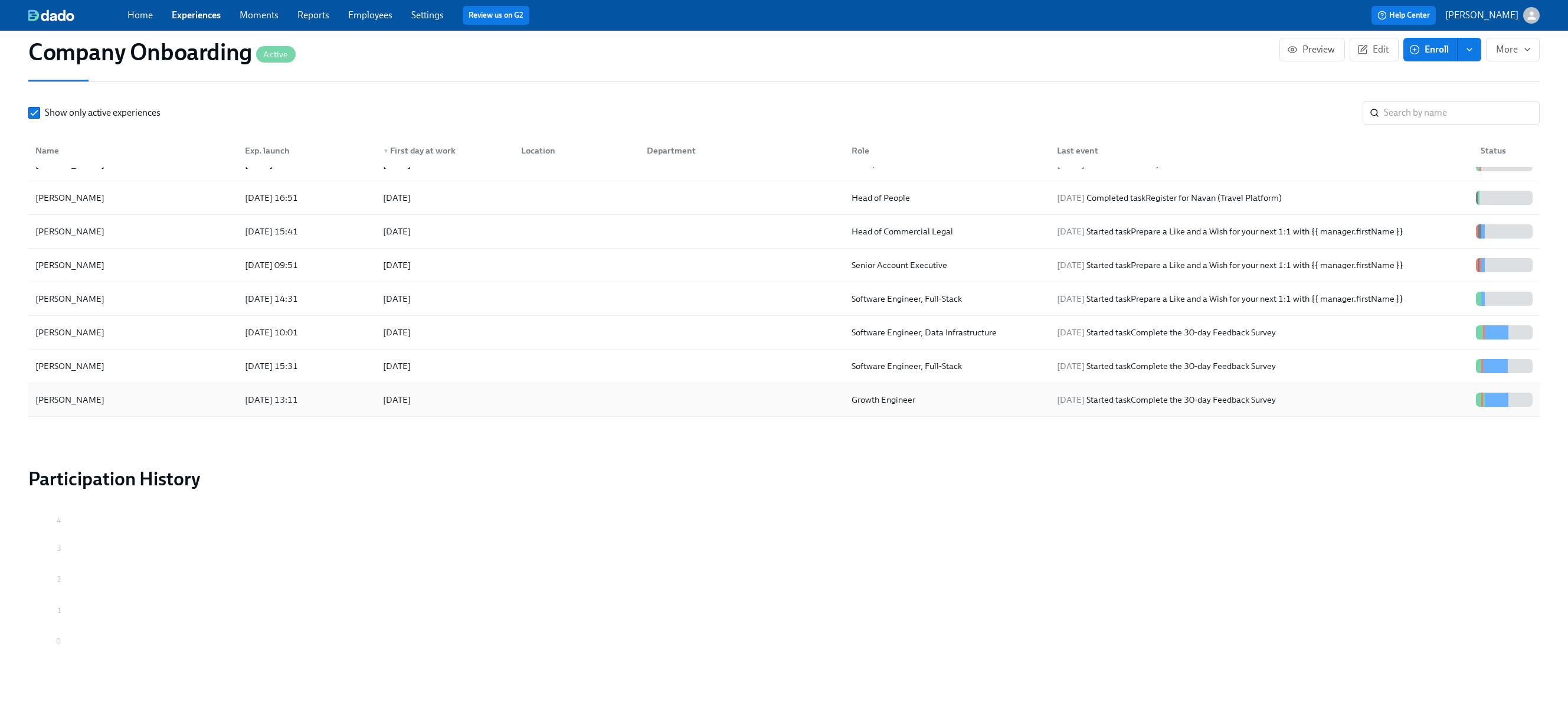
click at [613, 398] on div at bounding box center [575, 400] width 126 height 24
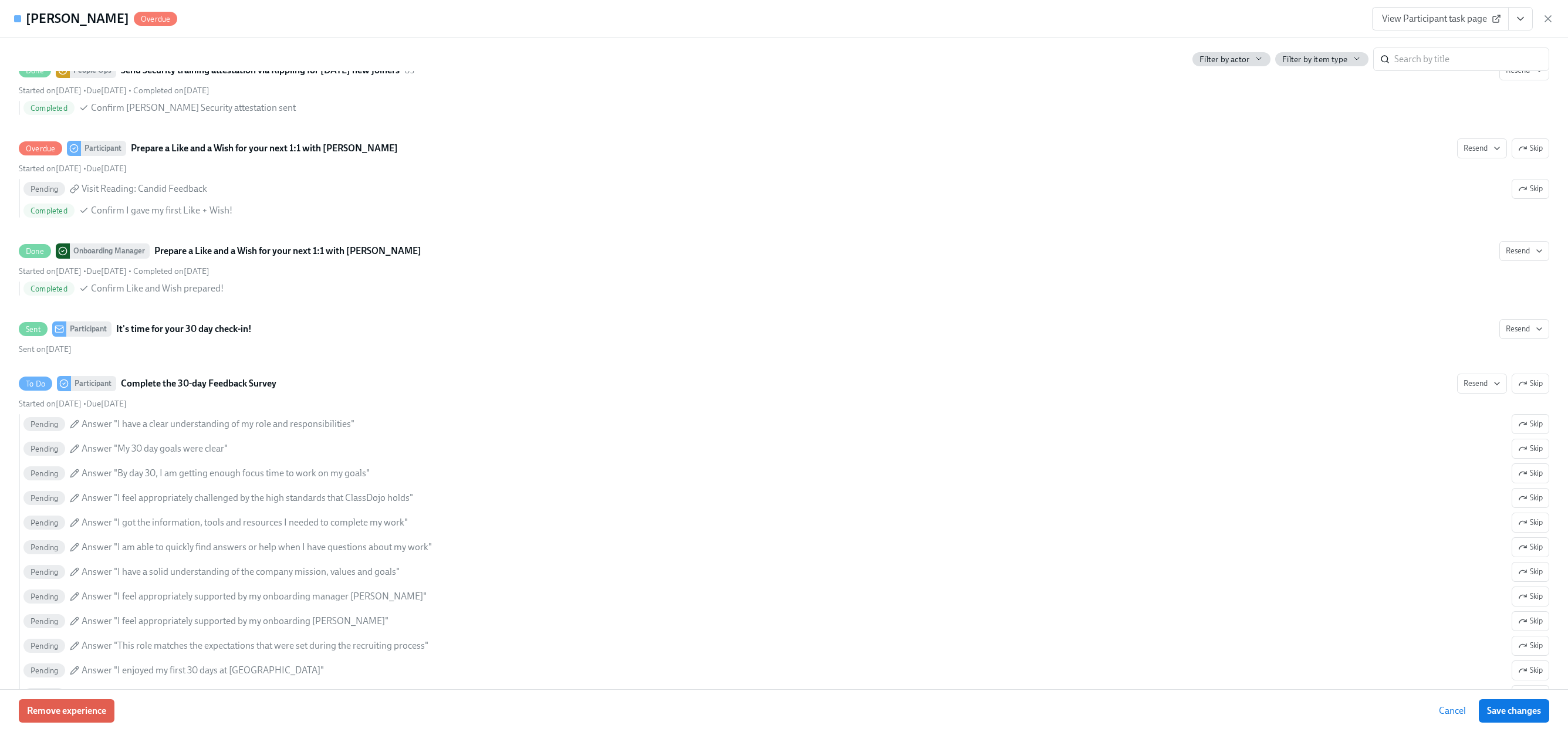
scroll to position [4088, 0]
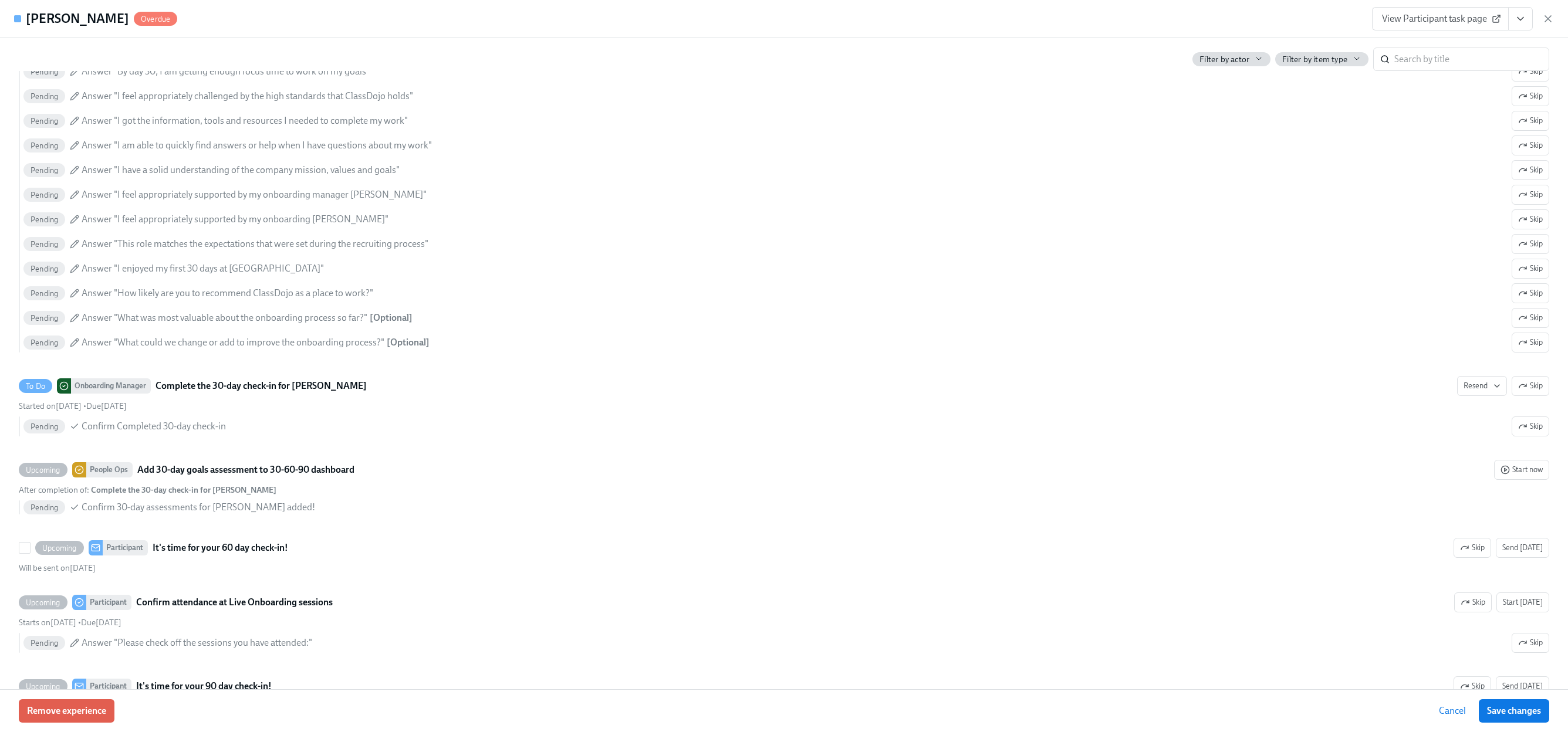
scroll to position [4484, 0]
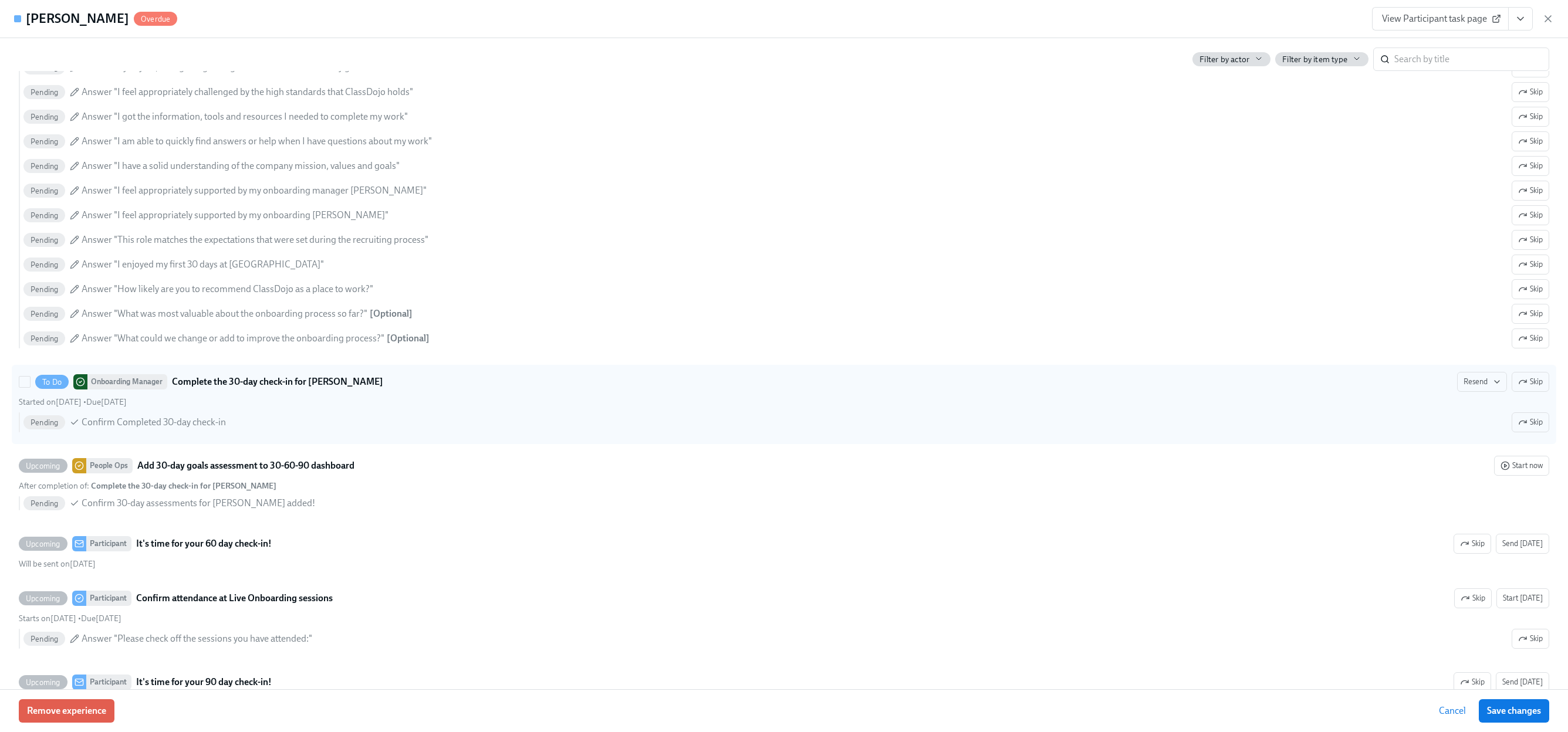
click at [488, 417] on div "Pending Confirm Completed 30-day check-in Skip" at bounding box center [786, 422] width 1525 height 20
click at [30, 387] on input "To Do Onboarding Manager Complete the 30-day check-in for Solomon Resend Skip S…" at bounding box center [24, 381] width 10 height 10
checkbox input "true"
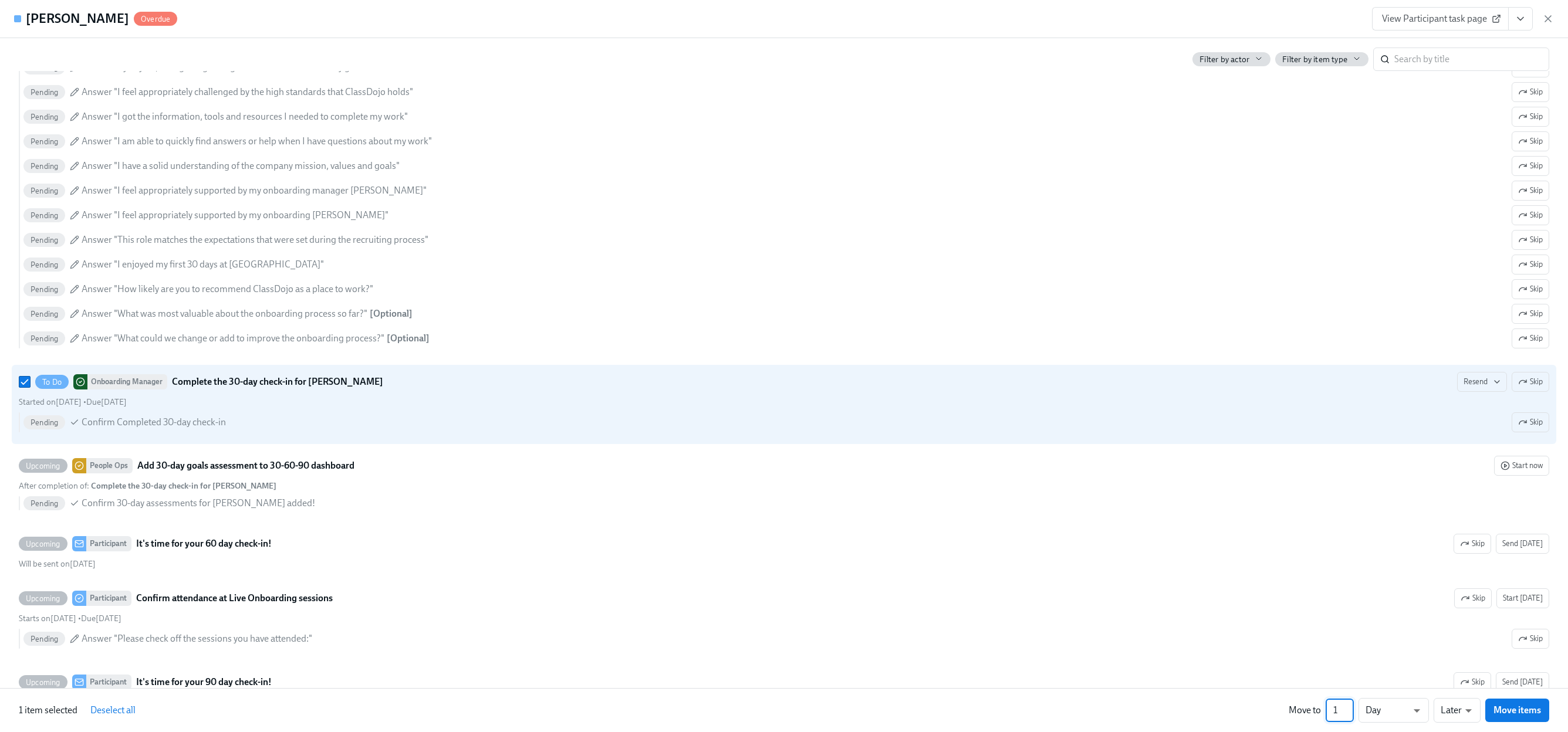
drag, startPoint x: 1341, startPoint y: 714, endPoint x: 1333, endPoint y: 713, distance: 8.1
click at [1333, 713] on input "1" at bounding box center [1339, 710] width 28 height 24
type input "30"
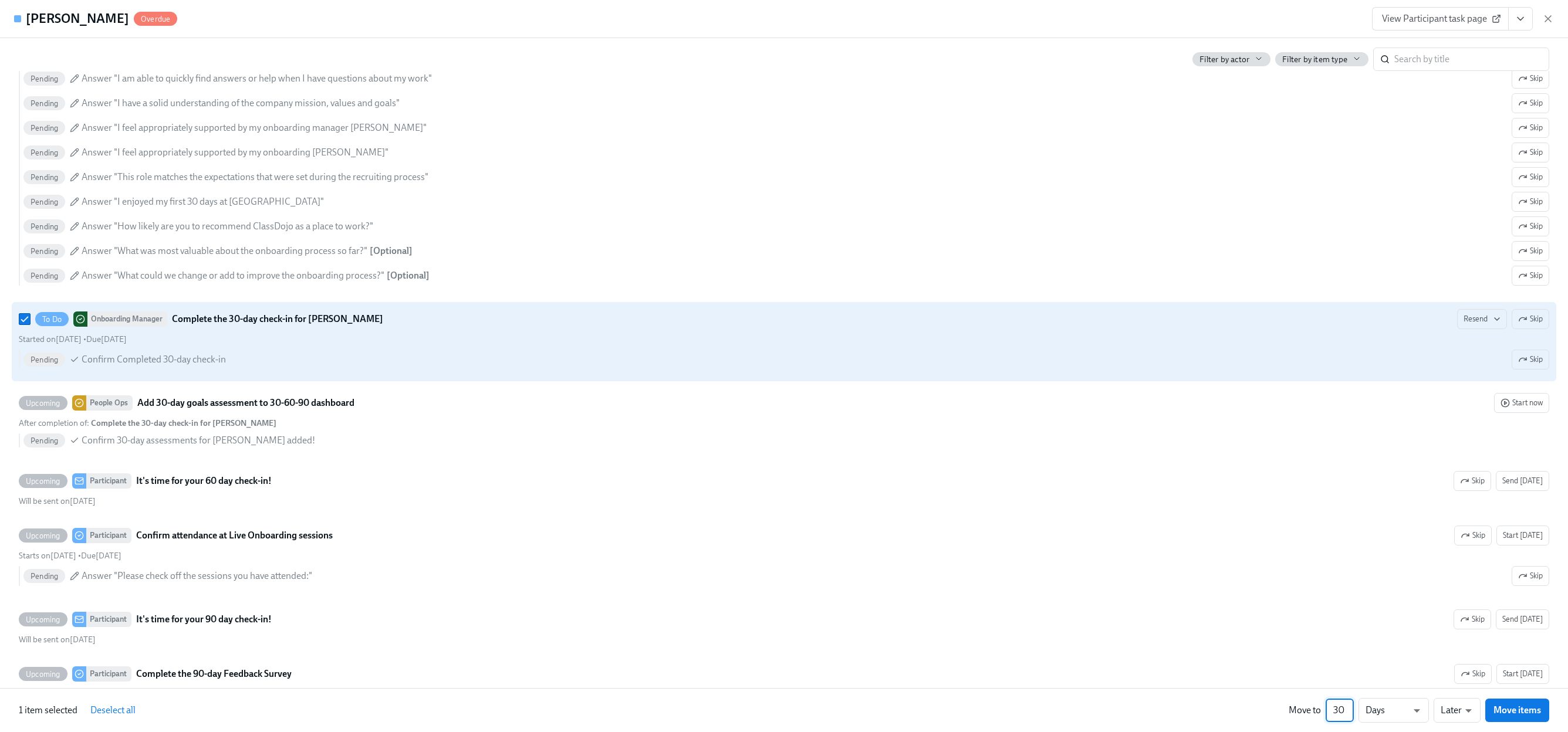
scroll to position [4559, 0]
